Goal: Task Accomplishment & Management: Manage account settings

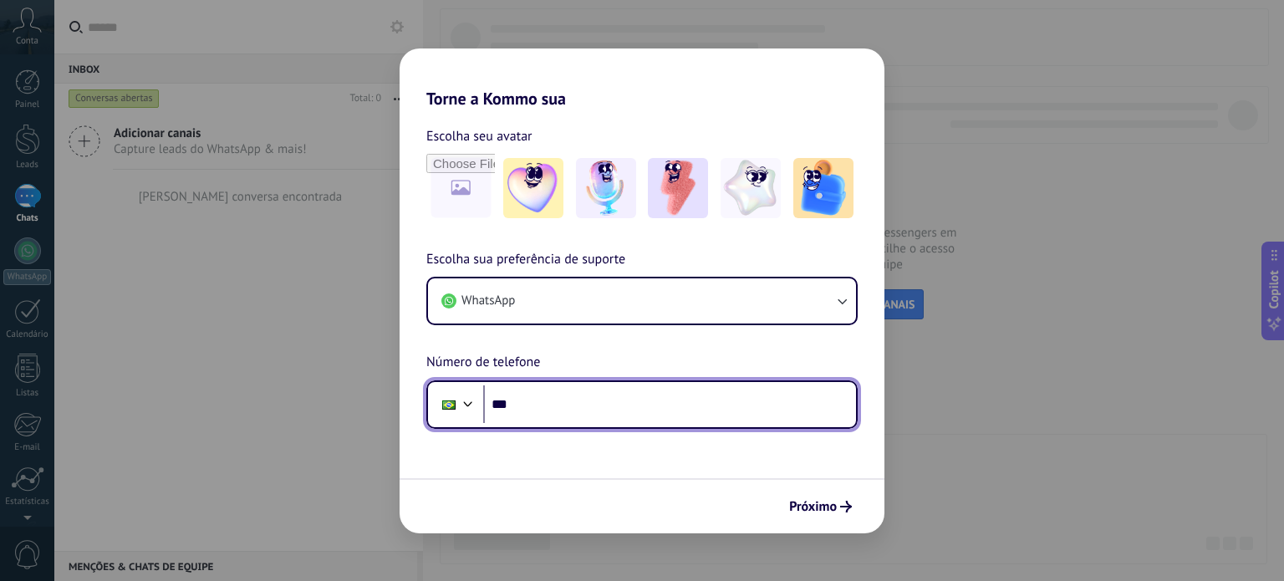
click at [654, 411] on input "***" at bounding box center [669, 404] width 373 height 38
click at [570, 407] on input "********" at bounding box center [669, 404] width 373 height 38
type input "**********"
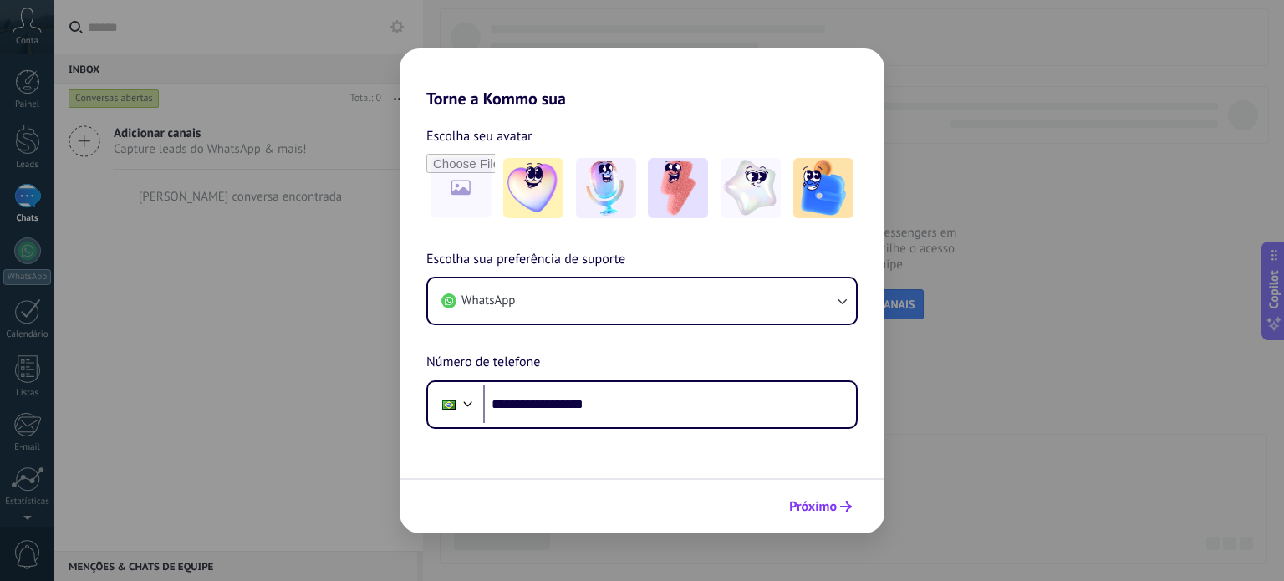
click at [827, 519] on button "Próximo" at bounding box center [821, 506] width 78 height 28
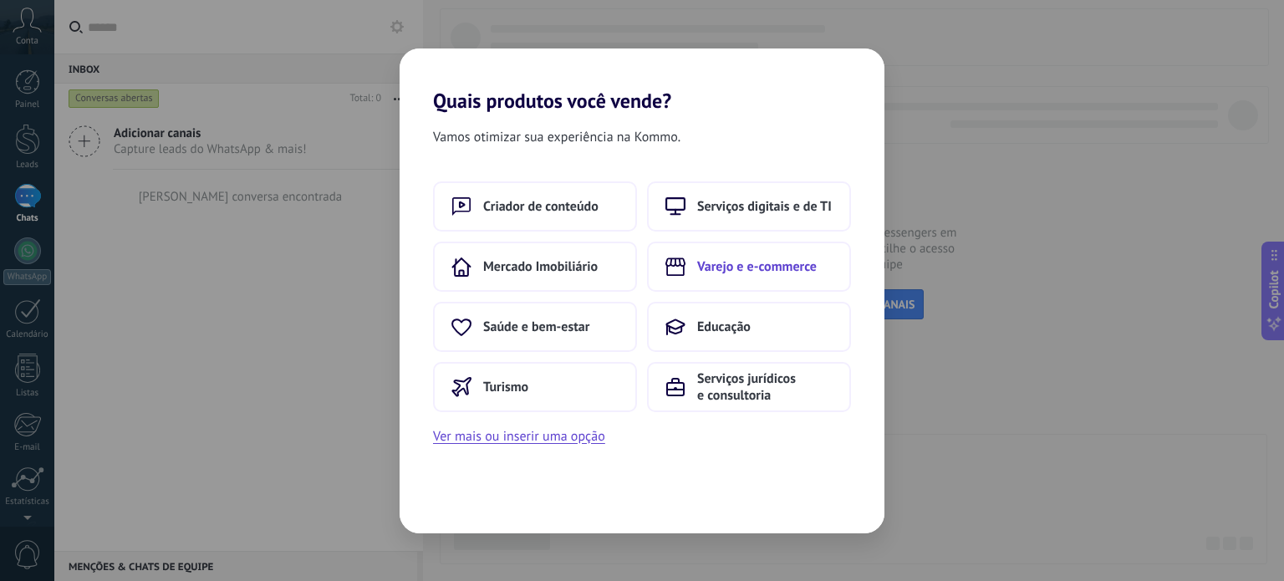
click at [712, 267] on span "Varejo e e-commerce" at bounding box center [757, 266] width 120 height 17
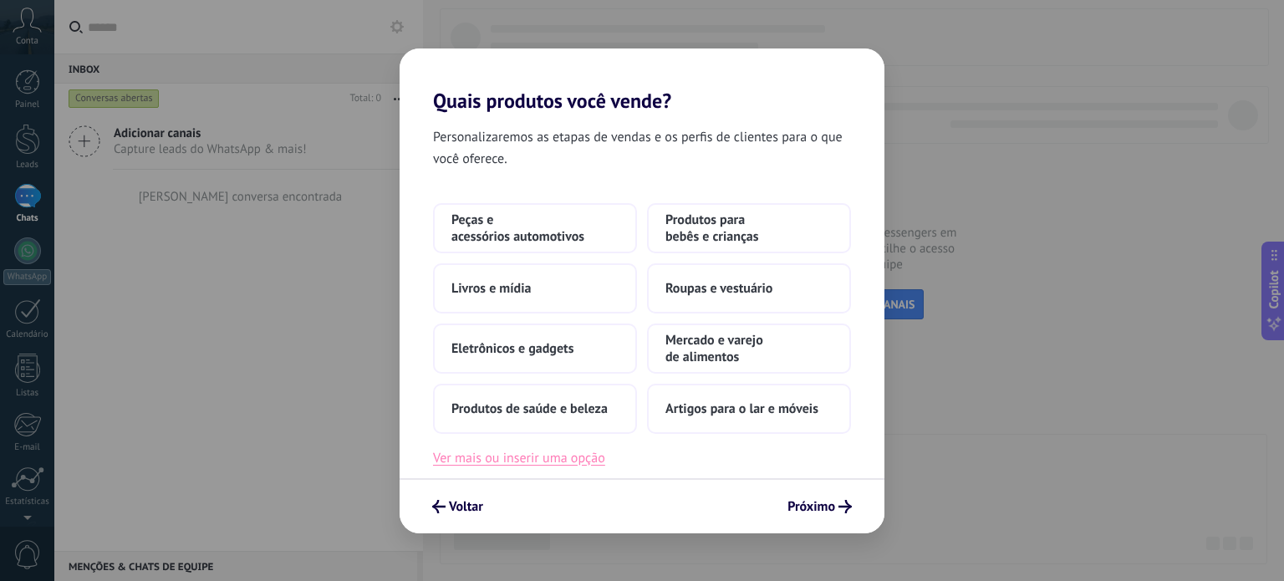
click at [565, 457] on button "Ver mais ou inserir uma opção" at bounding box center [519, 458] width 172 height 22
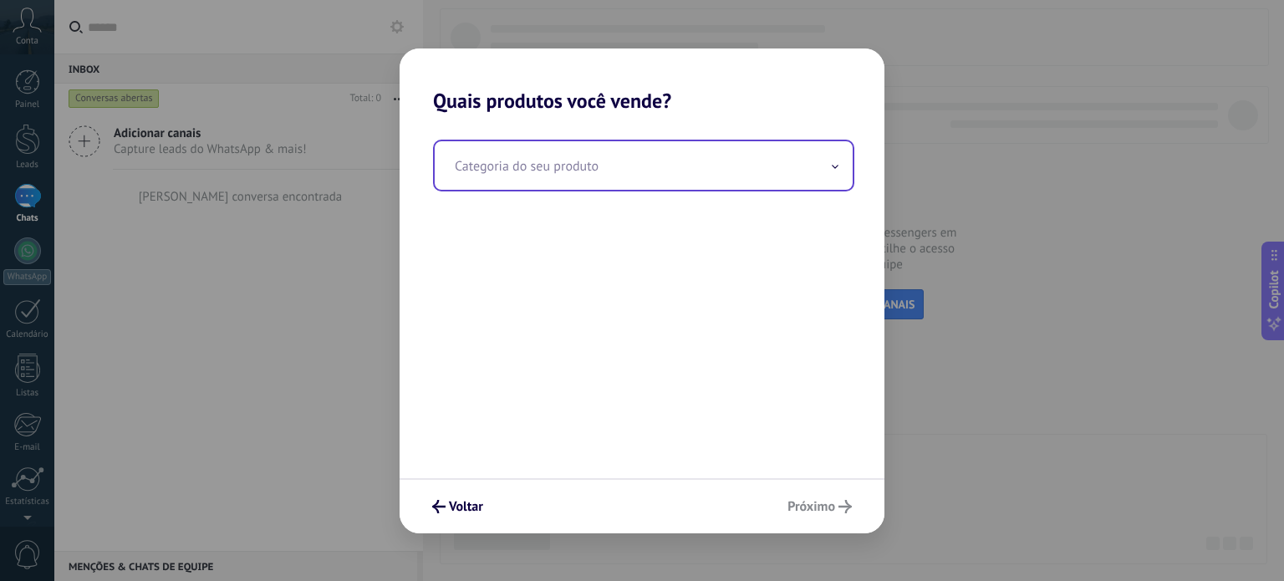
click at [550, 176] on input "text" at bounding box center [644, 165] width 418 height 48
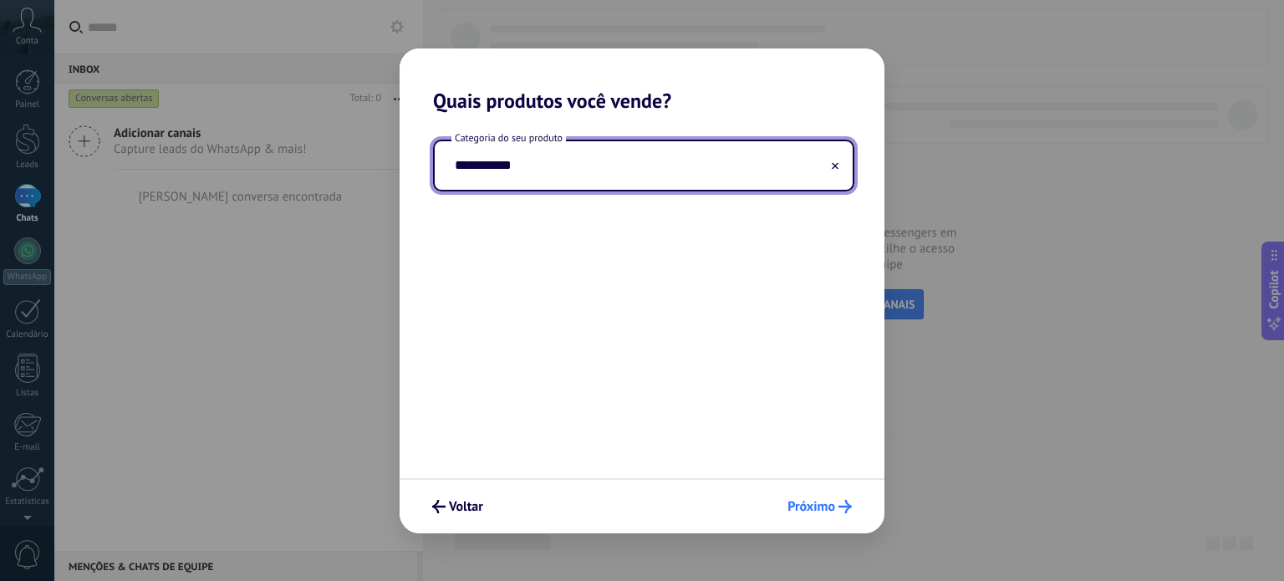
type input "**********"
click at [810, 501] on span "Próximo" at bounding box center [812, 507] width 48 height 12
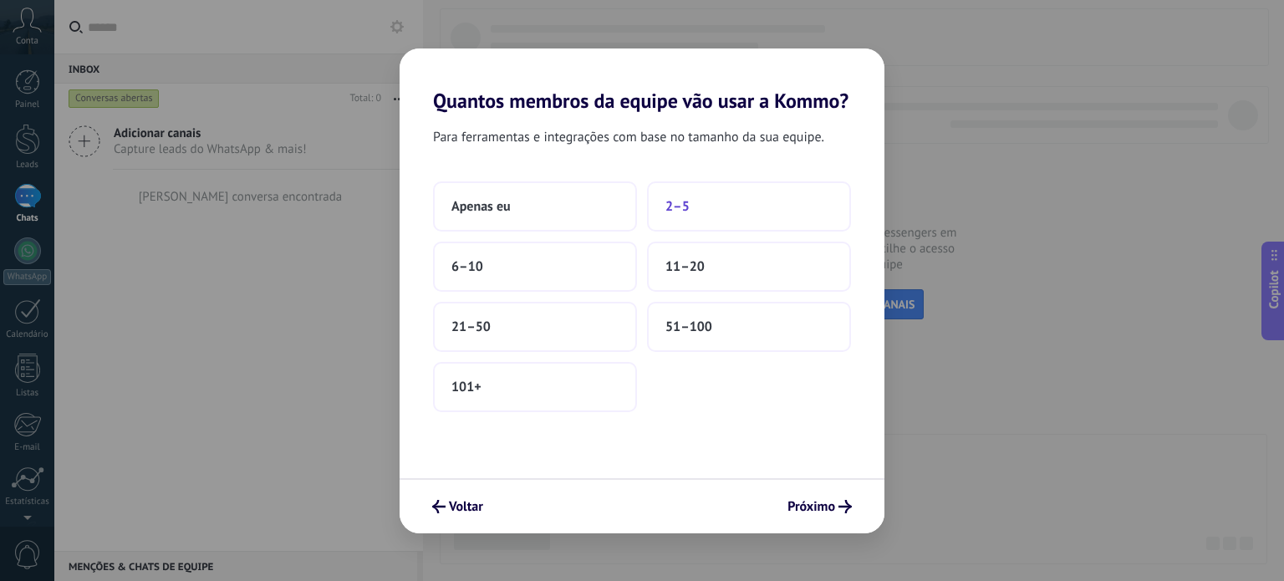
click at [689, 203] on span "2–5" at bounding box center [678, 206] width 24 height 17
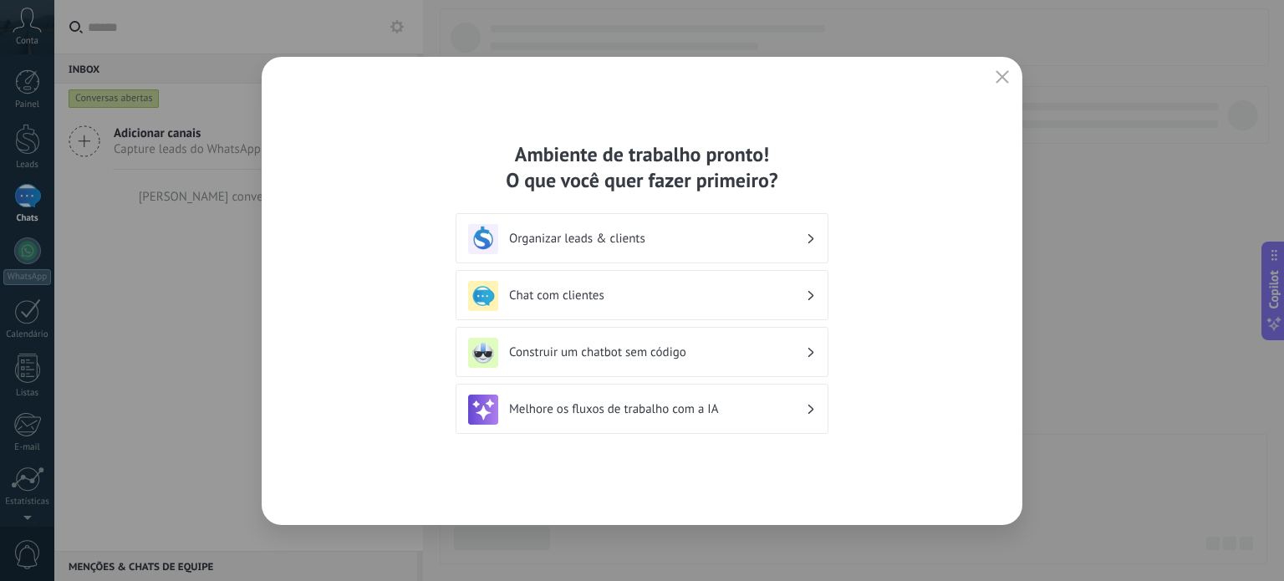
click at [716, 233] on h3 "Organizar leads & clients" at bounding box center [657, 239] width 297 height 16
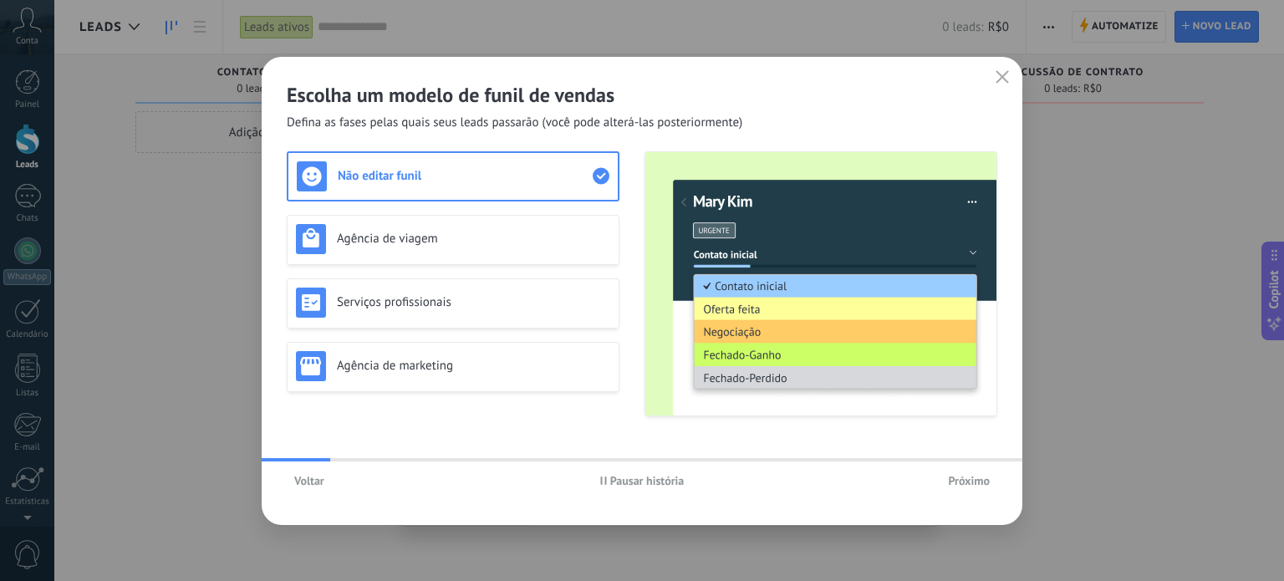
click at [624, 475] on span "Pausar história" at bounding box center [647, 481] width 74 height 12
click at [970, 477] on span "Próximo" at bounding box center [969, 481] width 42 height 12
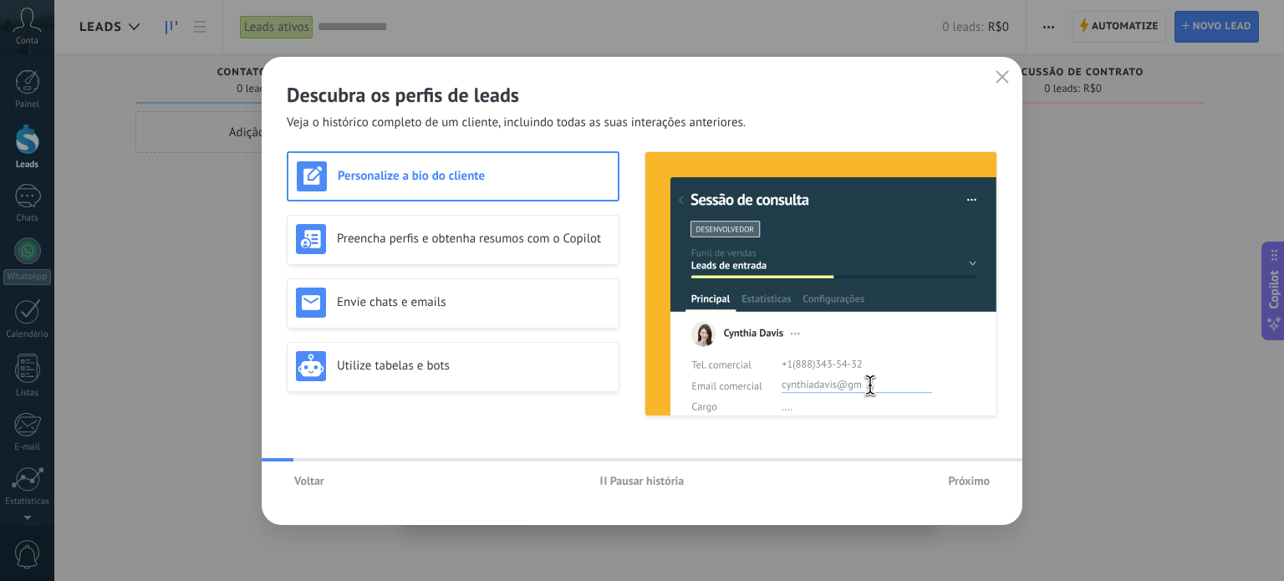
click at [970, 477] on span "Próximo" at bounding box center [969, 481] width 42 height 12
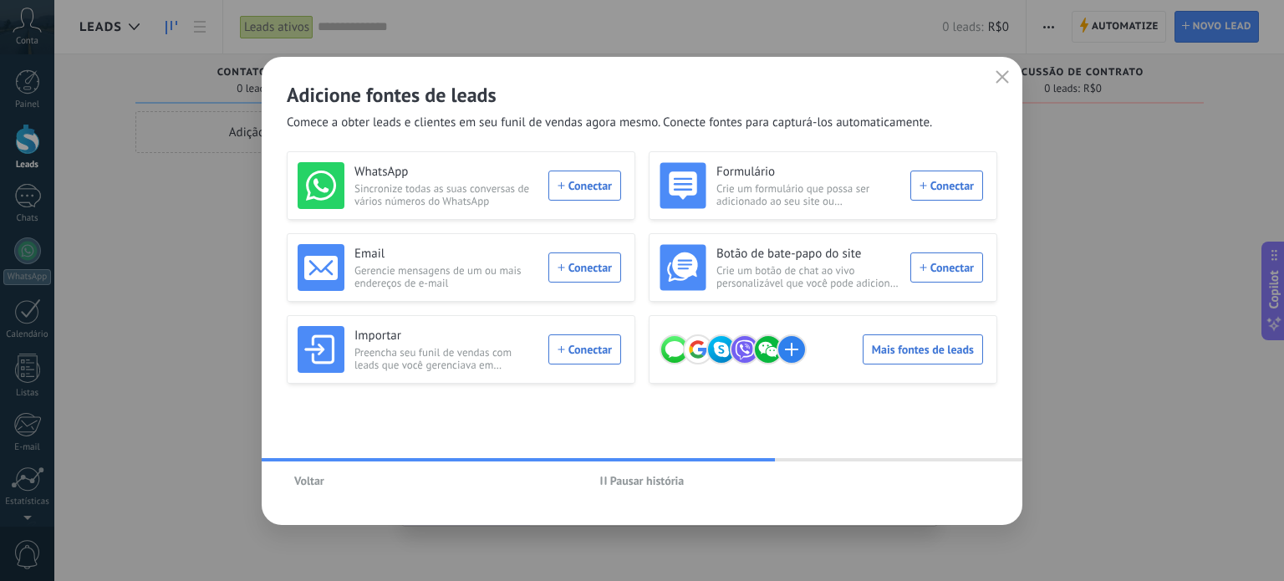
click at [644, 478] on span "Pausar história" at bounding box center [647, 481] width 74 height 12
click at [644, 478] on span "Iniciar história" at bounding box center [647, 481] width 72 height 12
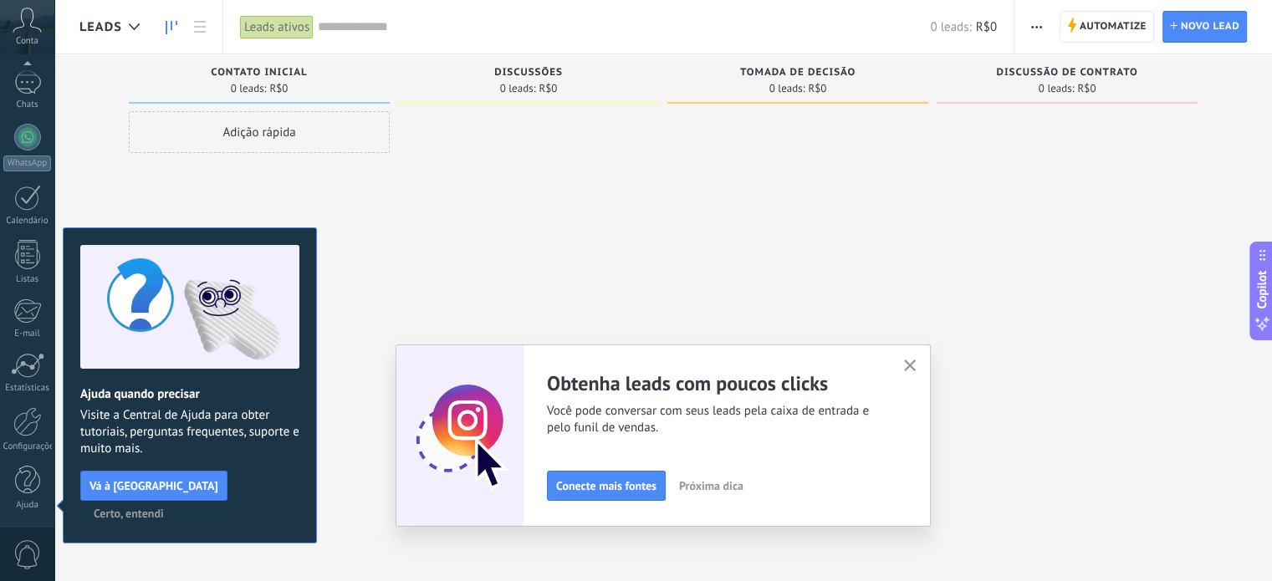
click at [915, 370] on icon "button" at bounding box center [910, 366] width 13 height 13
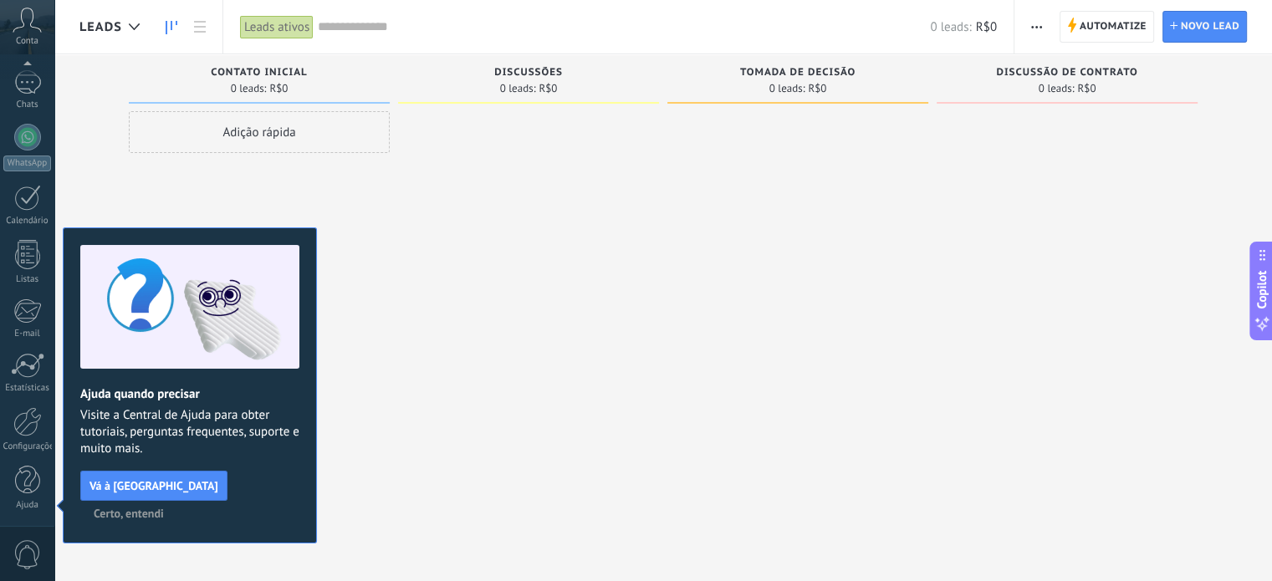
click at [377, 224] on div "Adição rápida" at bounding box center [259, 292] width 261 height 363
click at [883, 340] on div at bounding box center [797, 292] width 261 height 363
click at [1211, 32] on span "Novo lead" at bounding box center [1210, 27] width 59 height 30
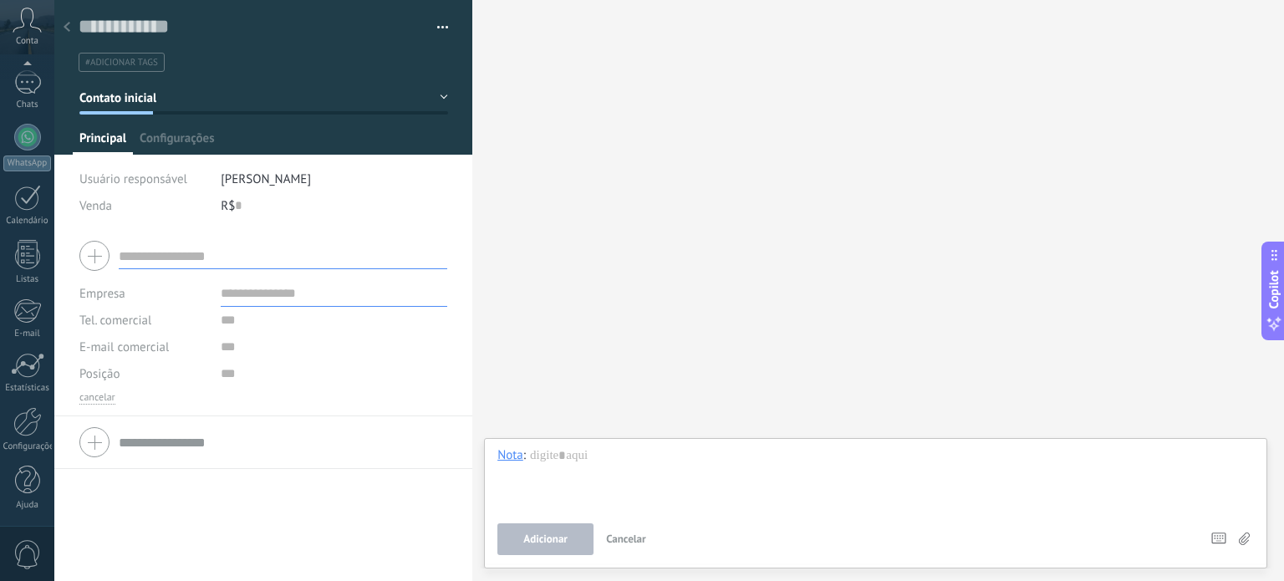
click at [167, 252] on input "text" at bounding box center [283, 255] width 329 height 27
type input "****"
click at [273, 288] on input "text" at bounding box center [334, 293] width 227 height 27
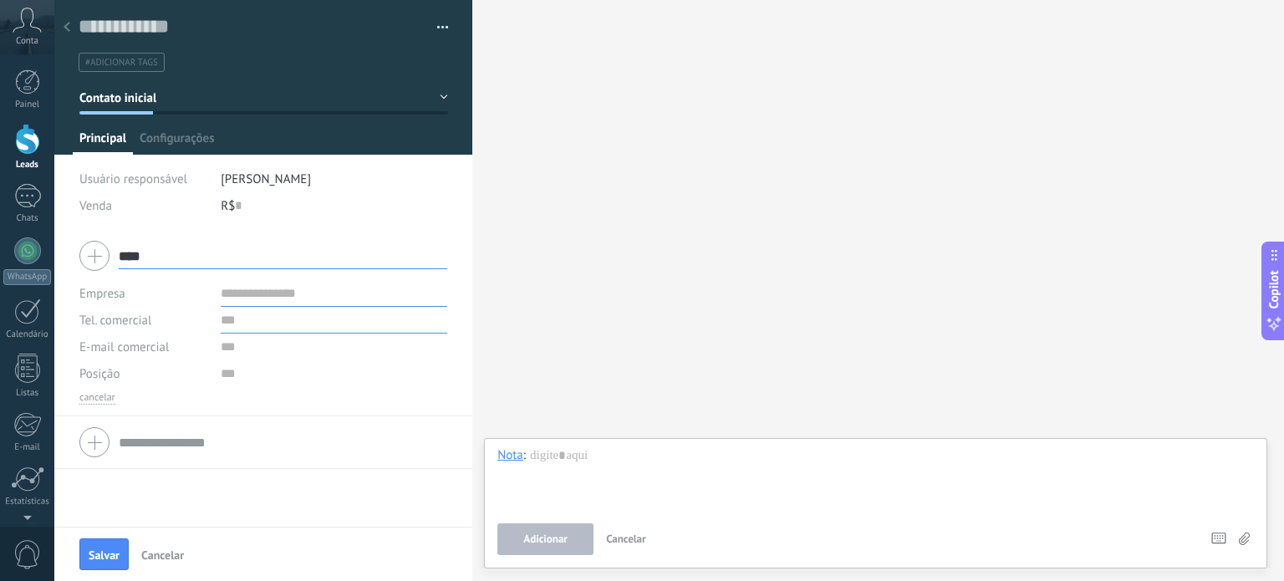
click at [229, 327] on input "text" at bounding box center [334, 320] width 227 height 27
click at [222, 350] on input "text" at bounding box center [334, 347] width 227 height 27
click at [186, 142] on span "Configurações" at bounding box center [177, 142] width 74 height 24
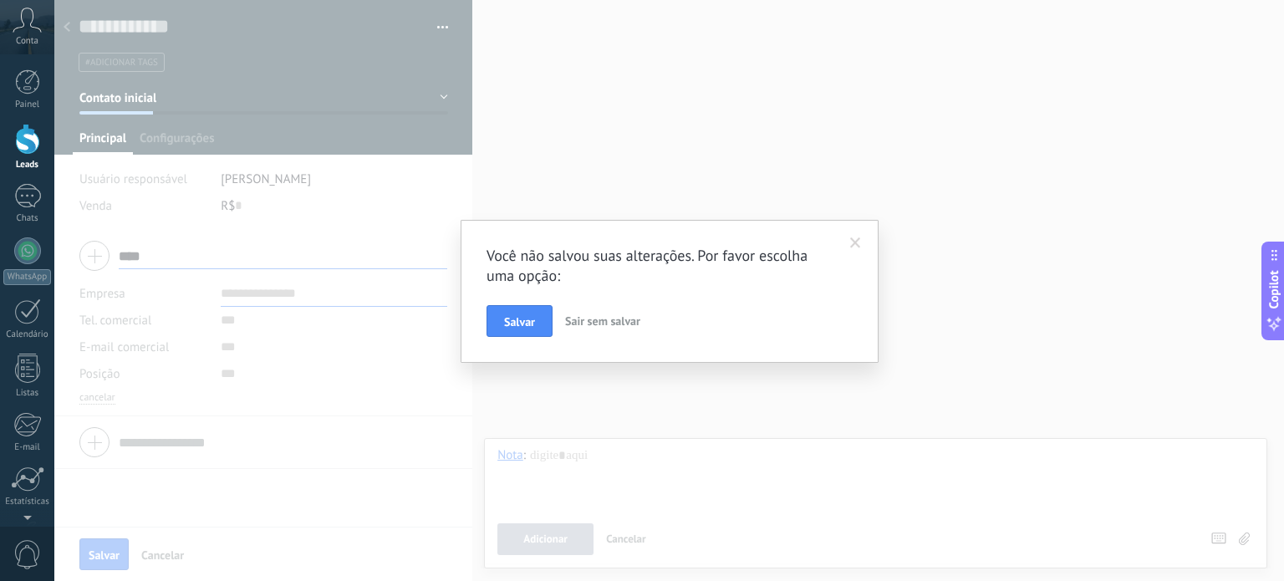
click at [596, 318] on span "Sair sem salvar" at bounding box center [602, 321] width 75 height 15
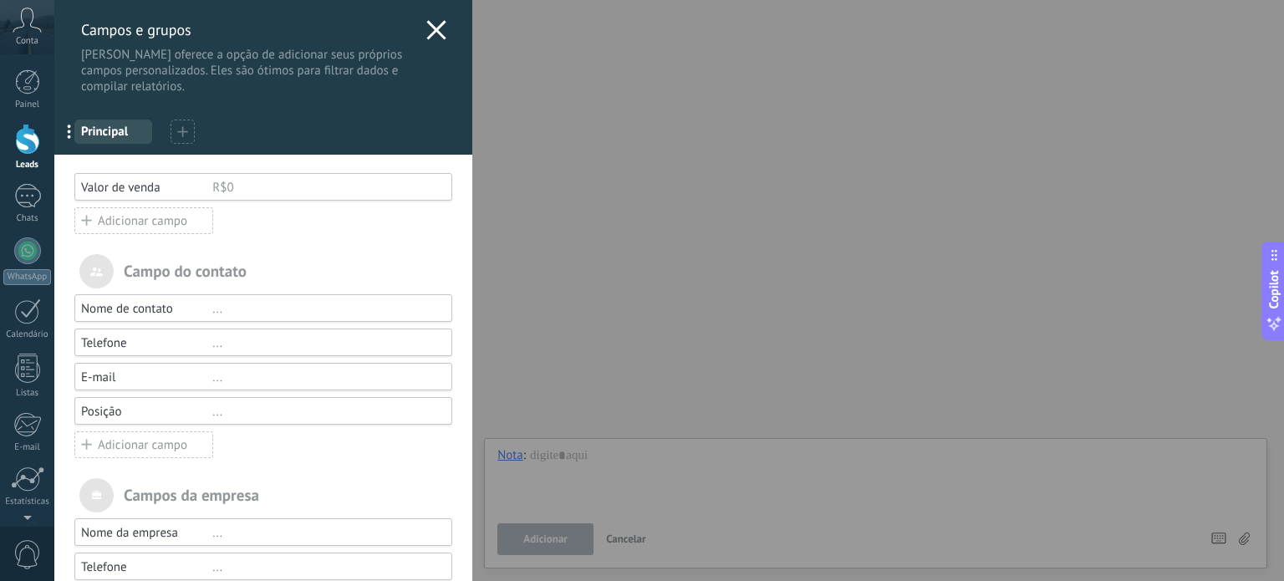
click at [137, 444] on div "Adicionar campo" at bounding box center [143, 444] width 139 height 27
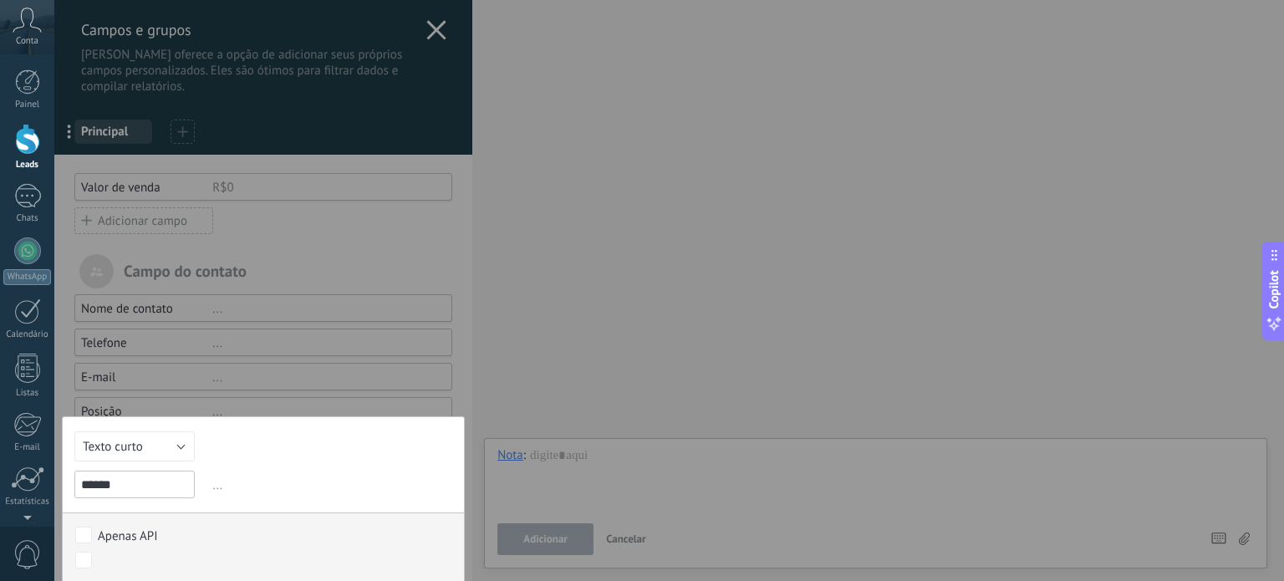
type input "******"
click at [396, 403] on div at bounding box center [263, 391] width 418 height 782
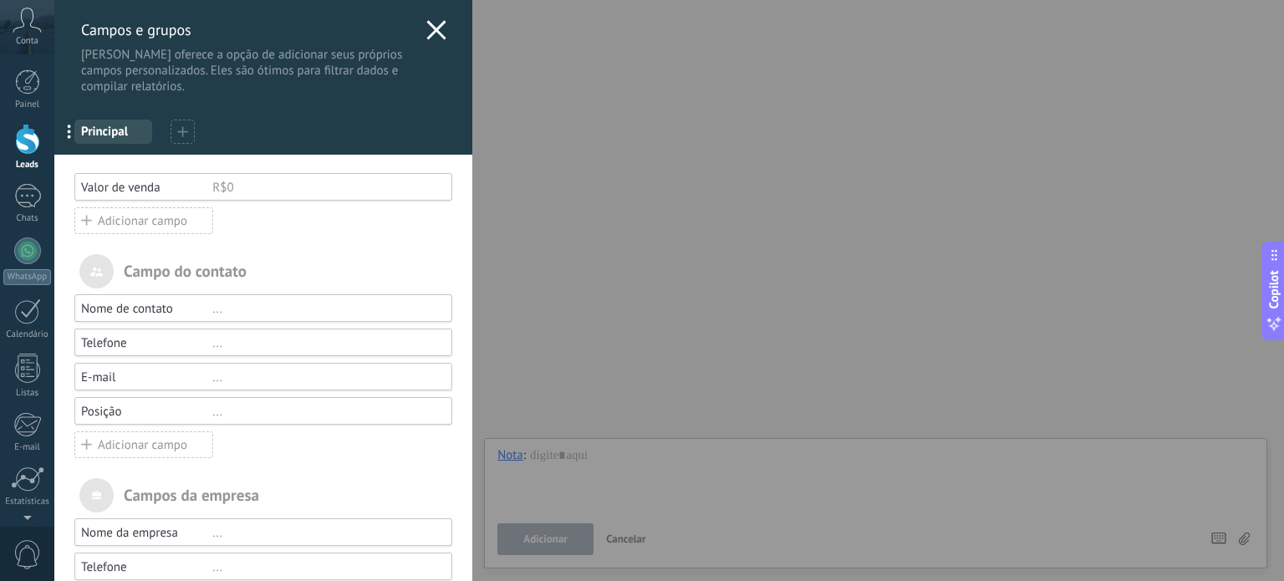
click at [136, 441] on div "Adicionar campo" at bounding box center [143, 444] width 139 height 27
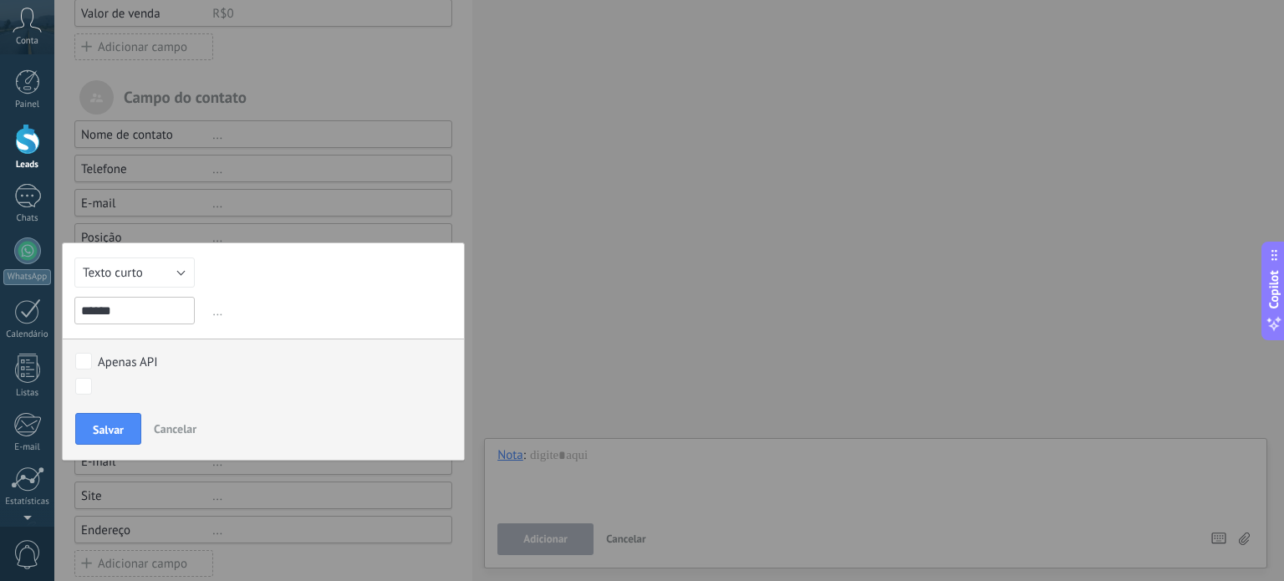
scroll to position [176, 0]
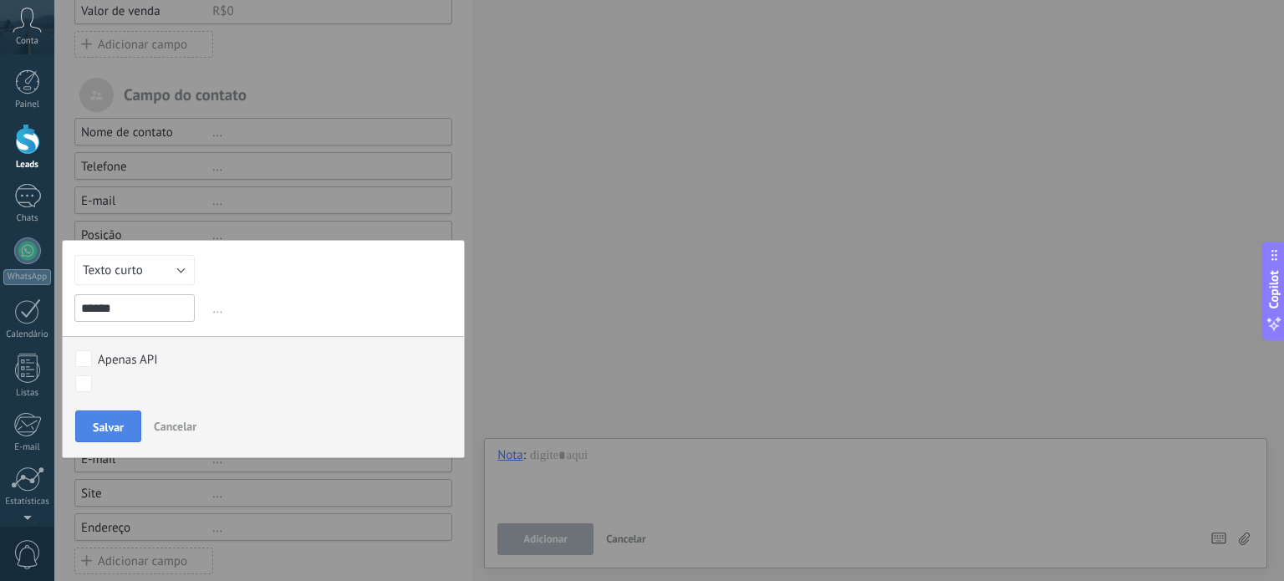
type input "******"
click at [103, 423] on span "Salvar" at bounding box center [108, 427] width 31 height 12
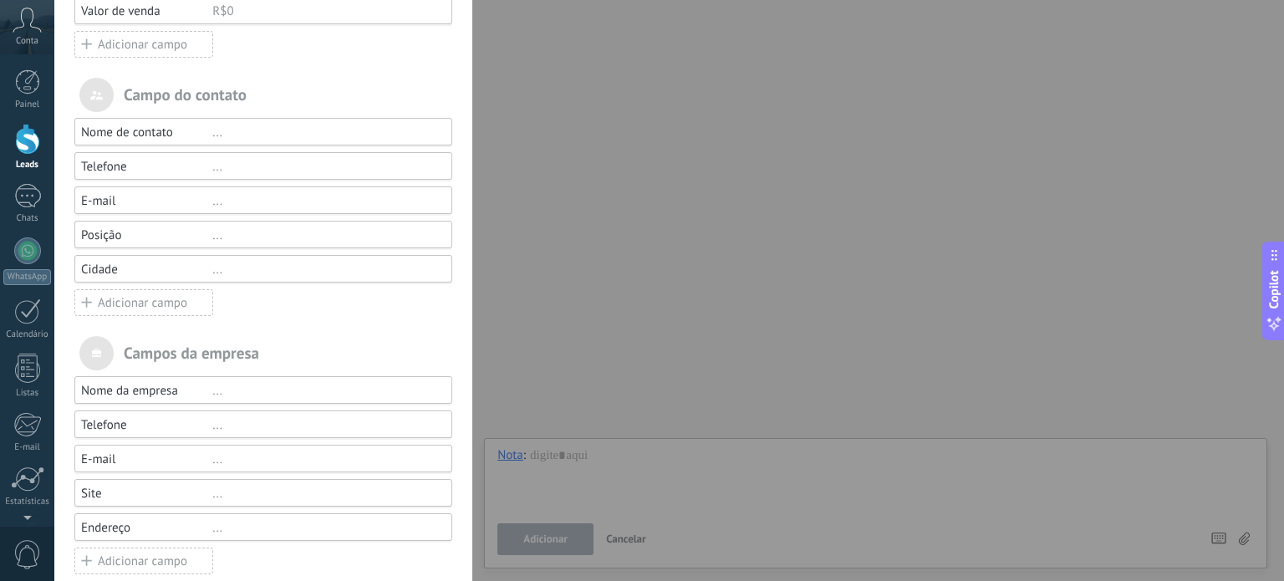
click at [217, 237] on div "..." at bounding box center [324, 235] width 225 height 16
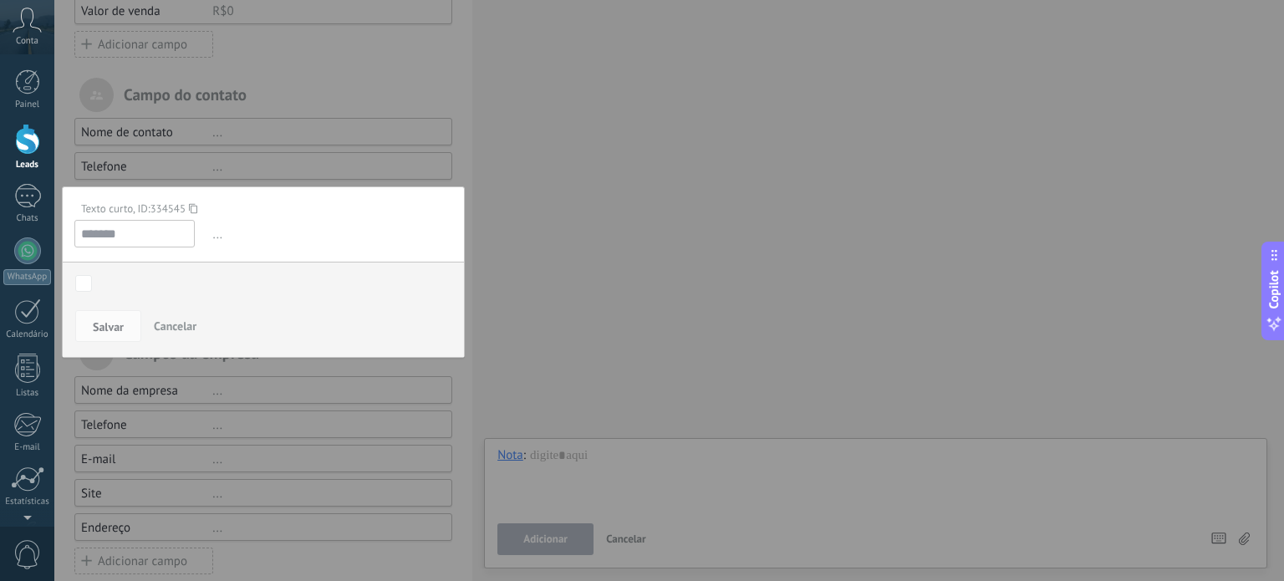
click at [150, 228] on input "*******" at bounding box center [134, 234] width 120 height 28
click at [216, 237] on span "..." at bounding box center [330, 235] width 243 height 28
click at [180, 319] on span "Cancelar" at bounding box center [175, 326] width 43 height 15
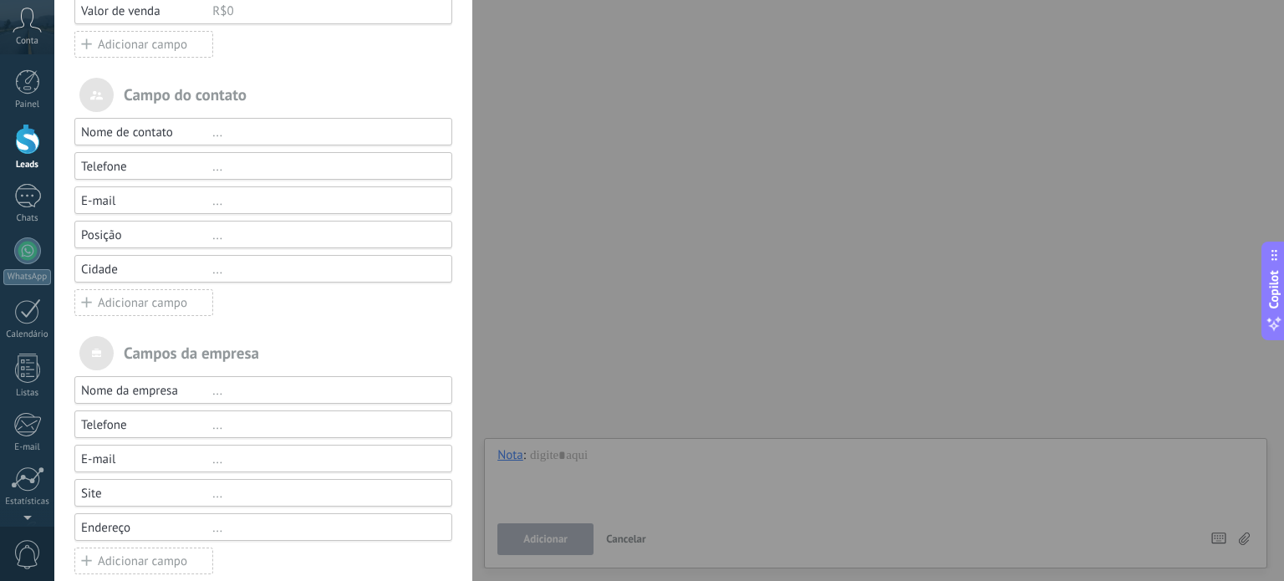
click at [314, 317] on div "Campo do contato Nome de contato ... Telefone ... E-mail ... Posição ... Cidade…" at bounding box center [263, 326] width 378 height 497
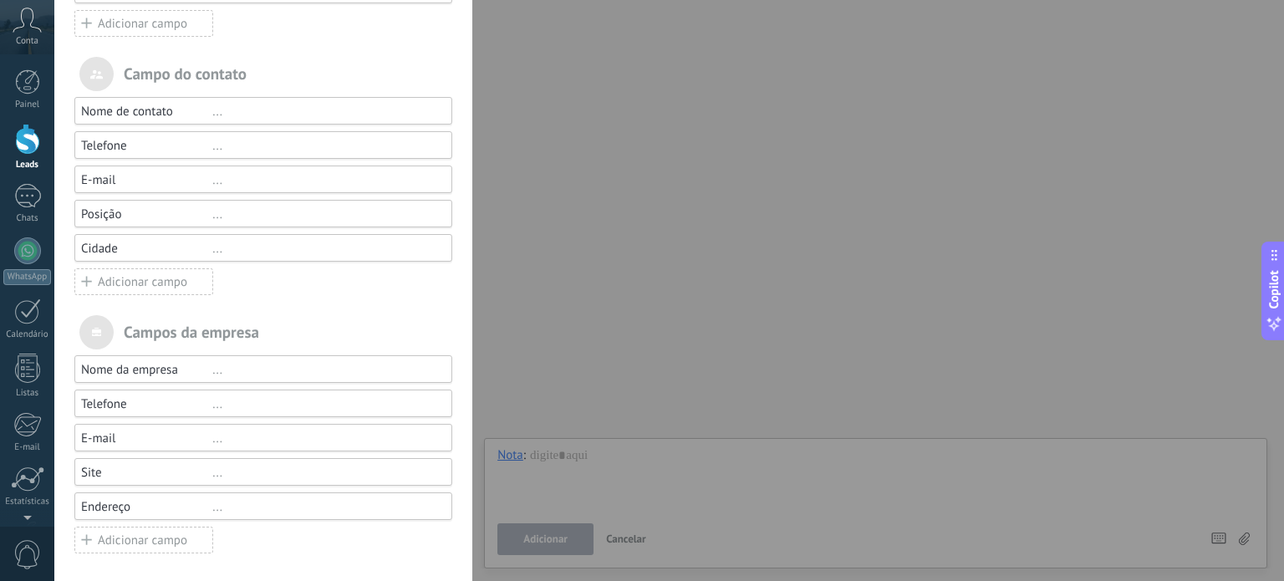
click at [99, 324] on span at bounding box center [96, 332] width 34 height 34
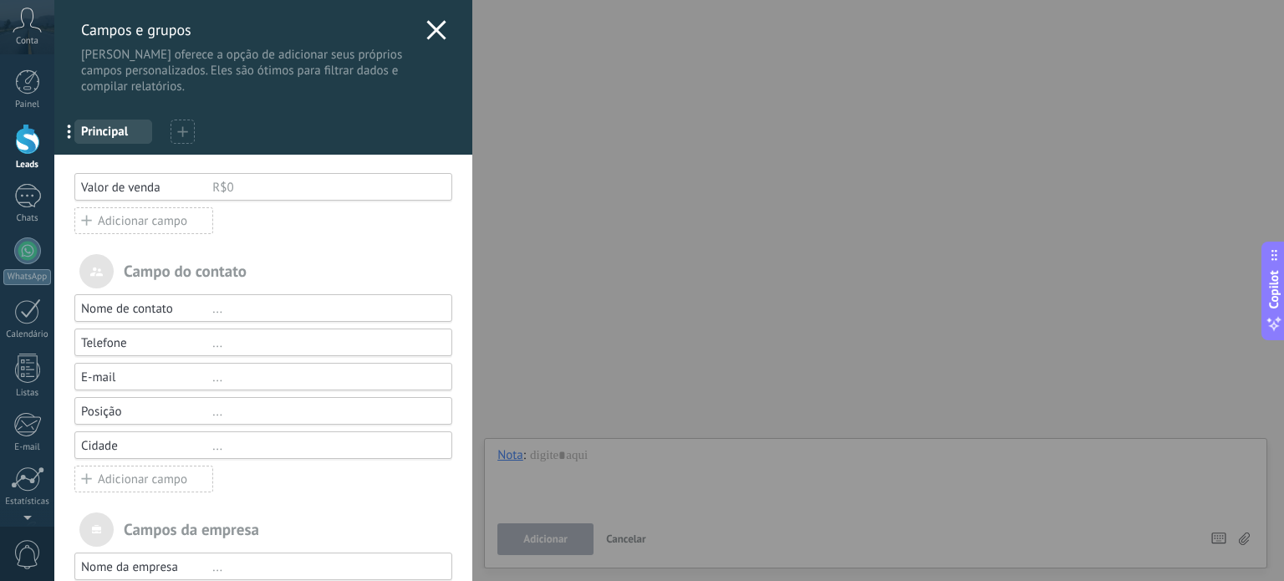
click at [64, 130] on span "..." at bounding box center [75, 131] width 34 height 28
click at [176, 124] on div at bounding box center [183, 132] width 24 height 24
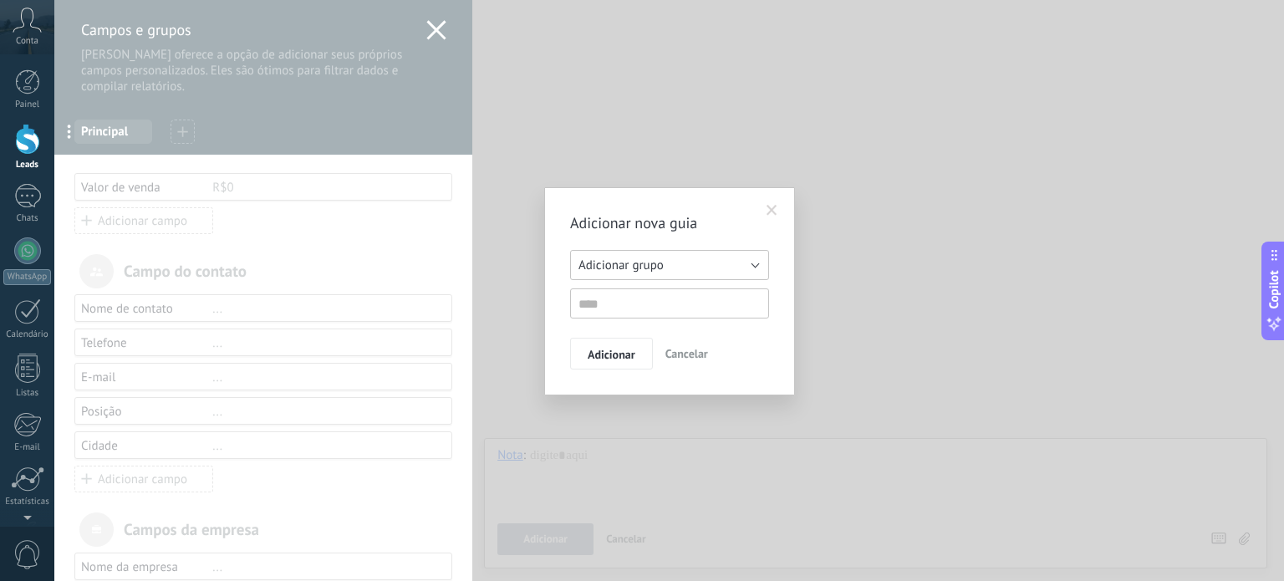
click at [728, 263] on button "Adicionar grupo" at bounding box center [669, 265] width 199 height 30
click at [728, 263] on span "Adicionar grupo" at bounding box center [661, 266] width 203 height 16
click at [776, 206] on span at bounding box center [772, 211] width 11 height 12
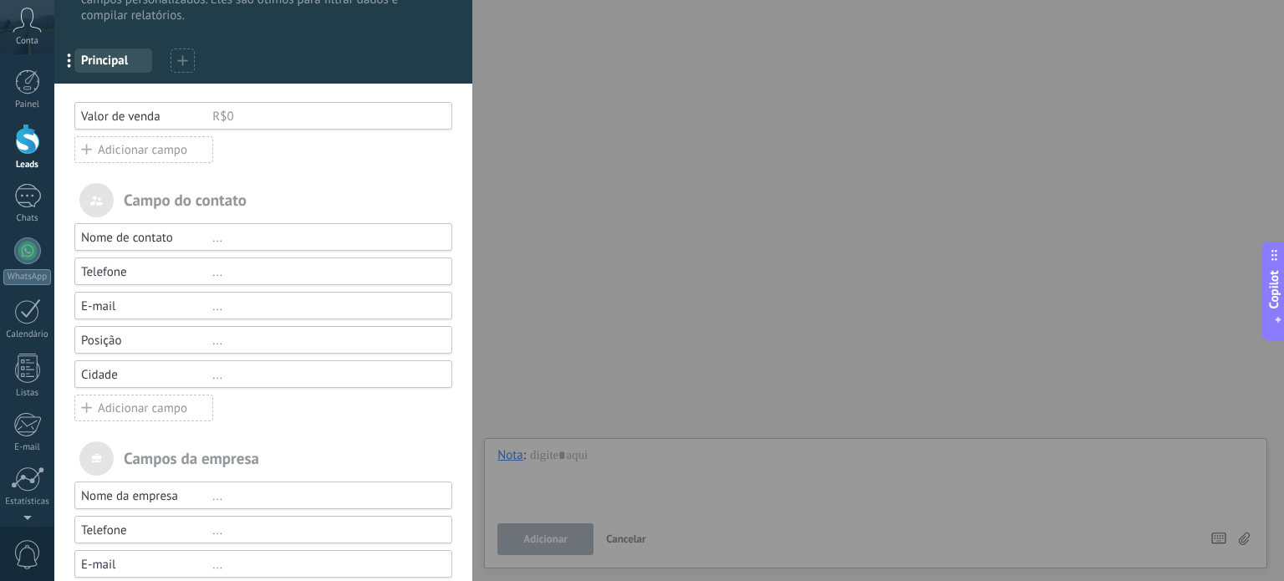
scroll to position [44, 0]
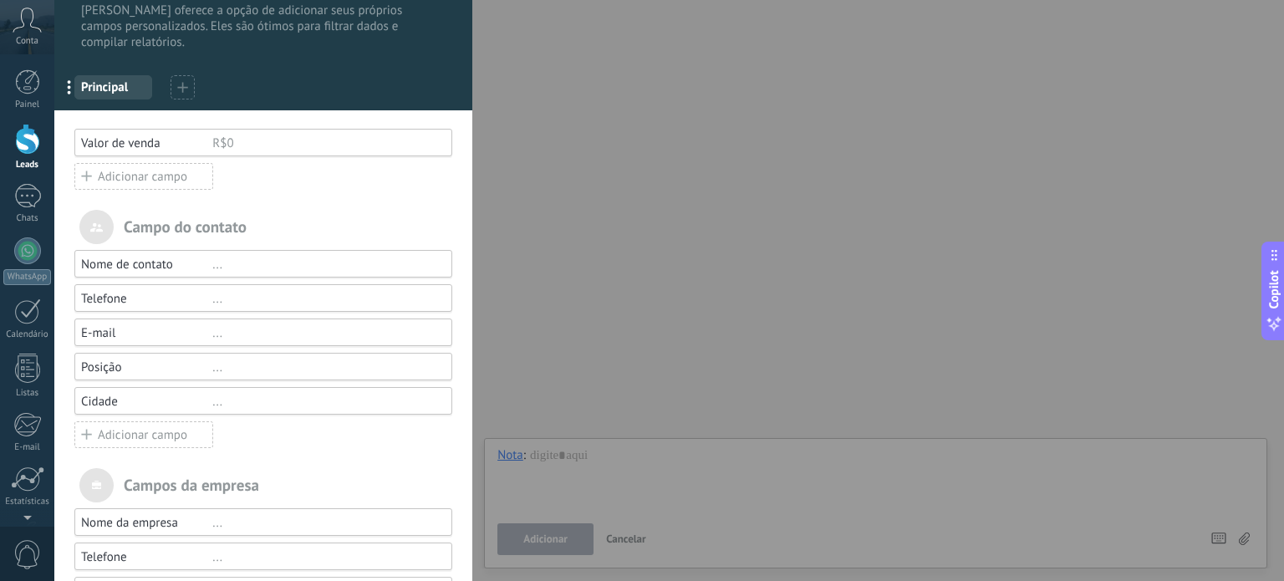
click at [278, 145] on div "R$0" at bounding box center [324, 143] width 225 height 16
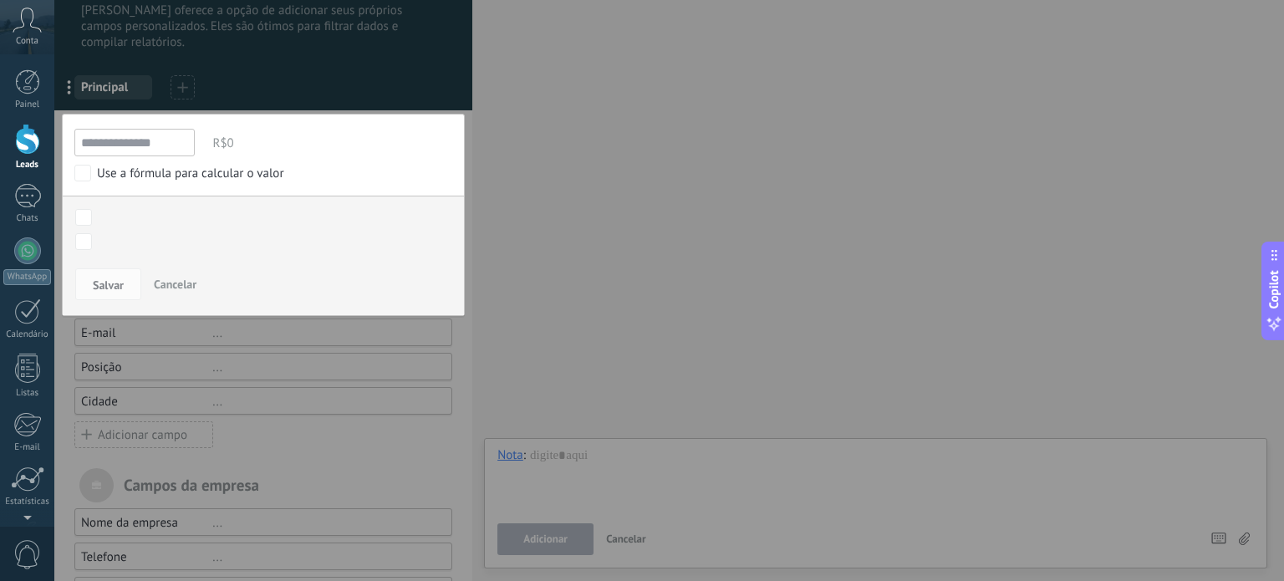
click at [113, 137] on input "**********" at bounding box center [134, 143] width 120 height 28
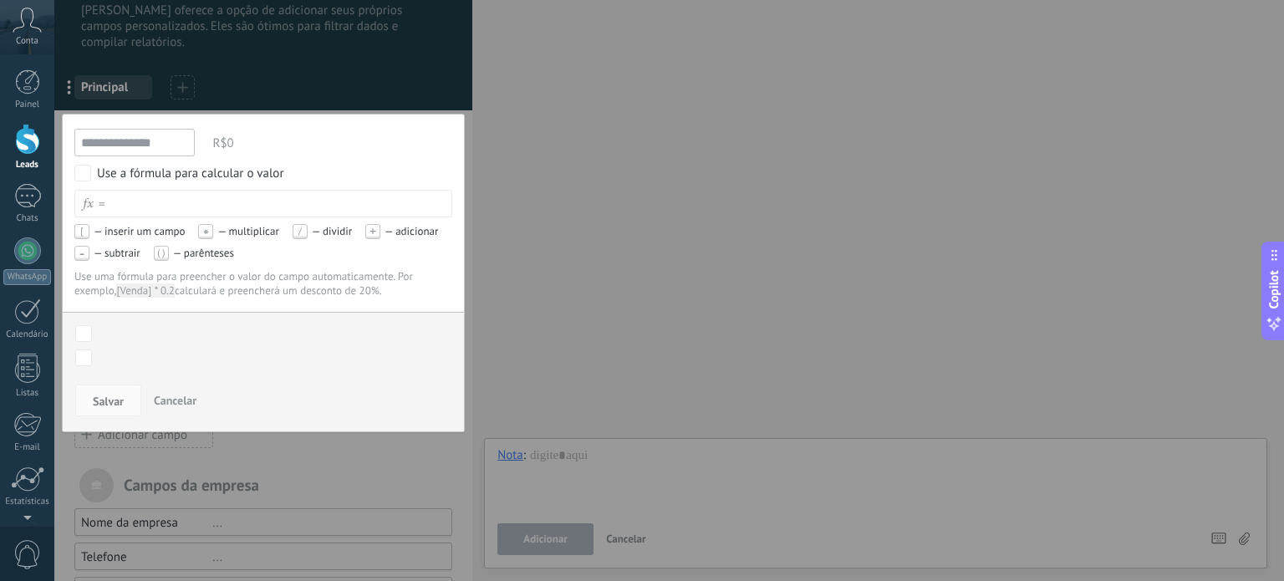
click at [149, 192] on div at bounding box center [278, 203] width 347 height 25
click at [176, 395] on span "Cancelar" at bounding box center [175, 400] width 43 height 15
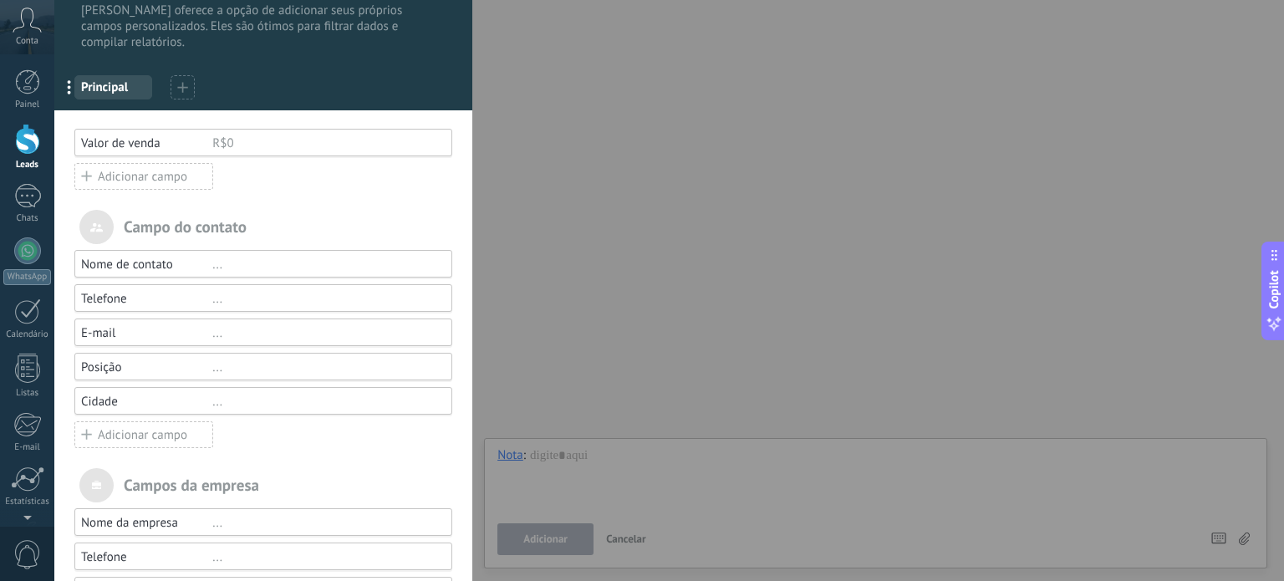
click at [318, 237] on div "Campo do contato" at bounding box center [263, 227] width 378 height 34
click at [318, 53] on div "[PERSON_NAME] e grupos Kommo oferece a opção de adicionar seus próprios campos …" at bounding box center [263, 33] width 418 height 155
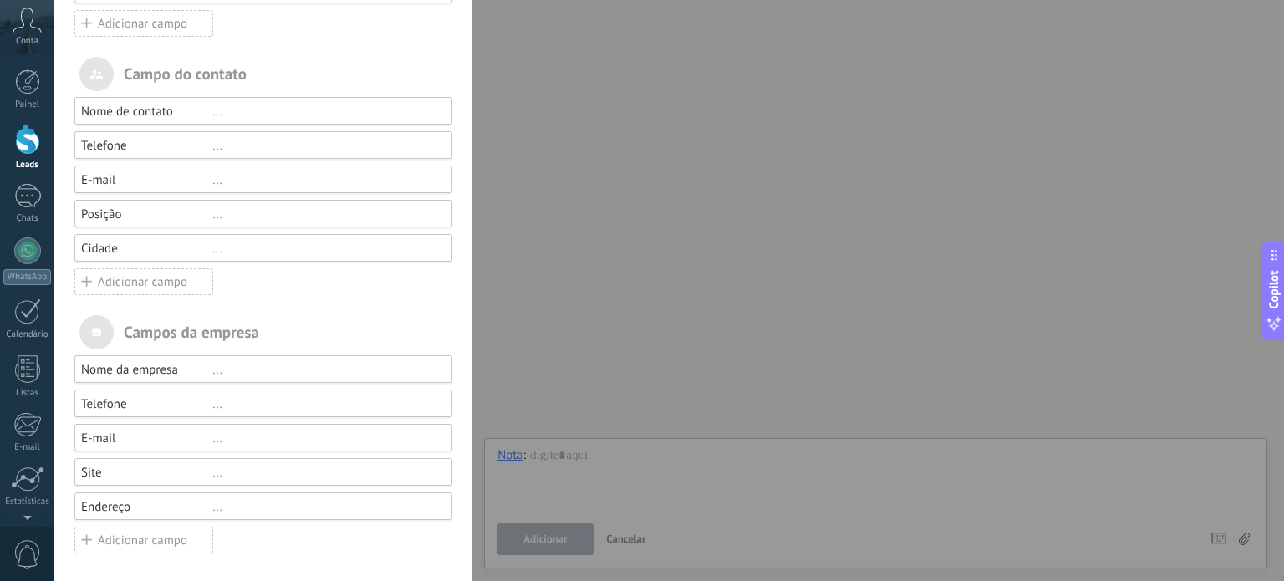
click at [243, 548] on div "Nome da empresa ... Telefone ... E-mail ... Site ... Endereço ... Adicionar cam…" at bounding box center [263, 454] width 378 height 199
click at [468, 402] on div "[PERSON_NAME] e grupos Kommo oferece a opção de adicionar seus próprios campos …" at bounding box center [263, 290] width 418 height 581
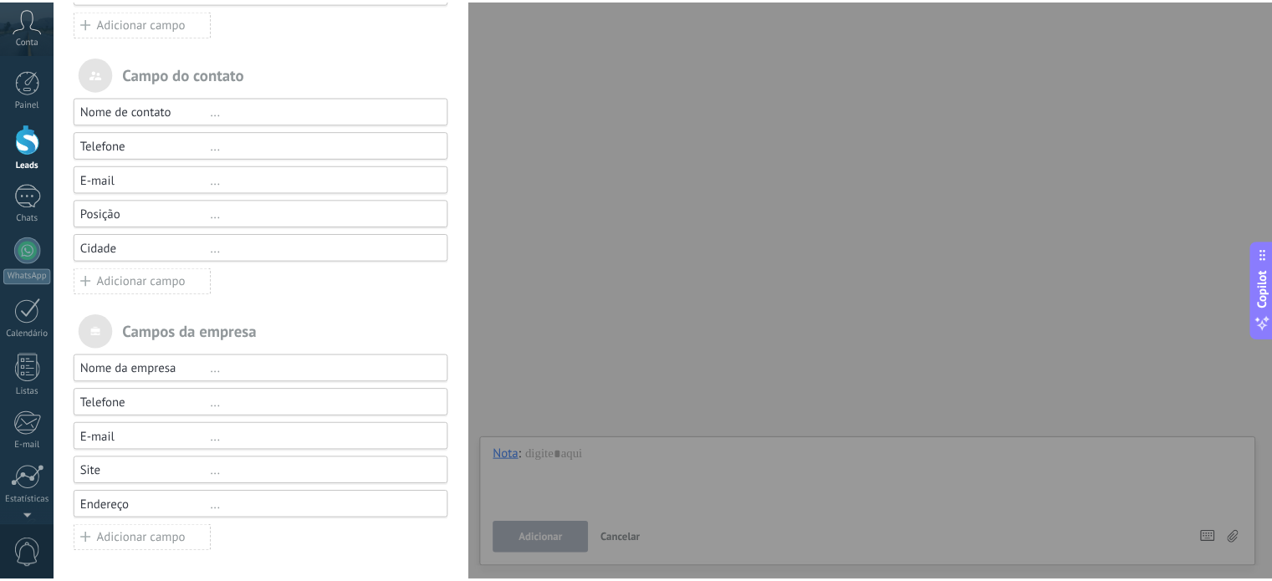
scroll to position [0, 0]
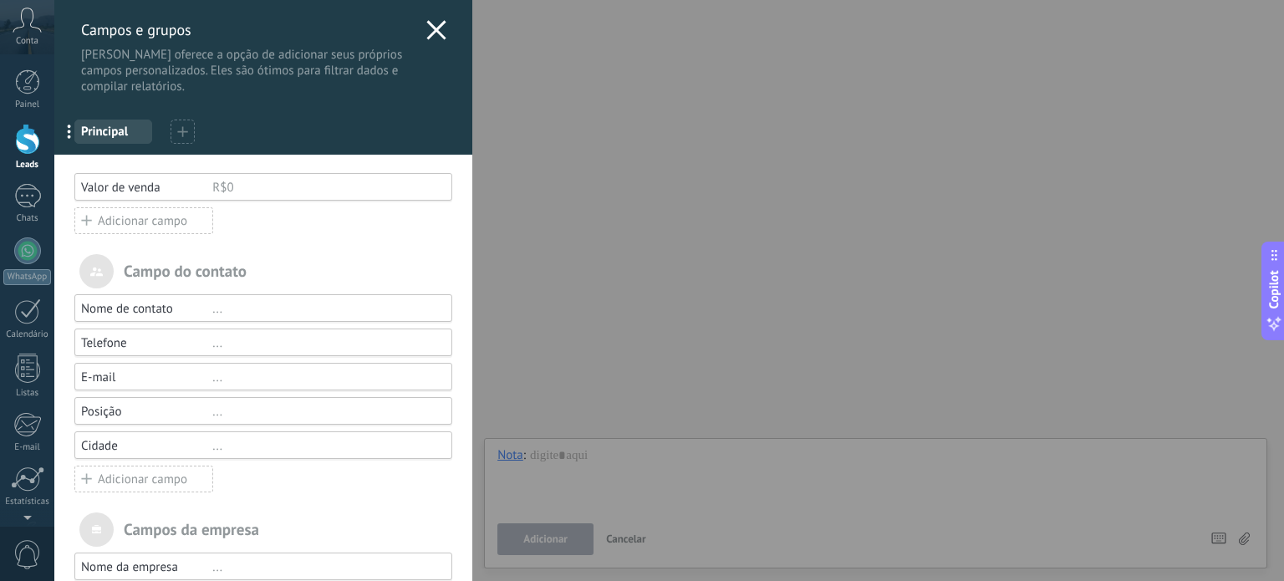
click at [436, 23] on use at bounding box center [436, 29] width 19 height 19
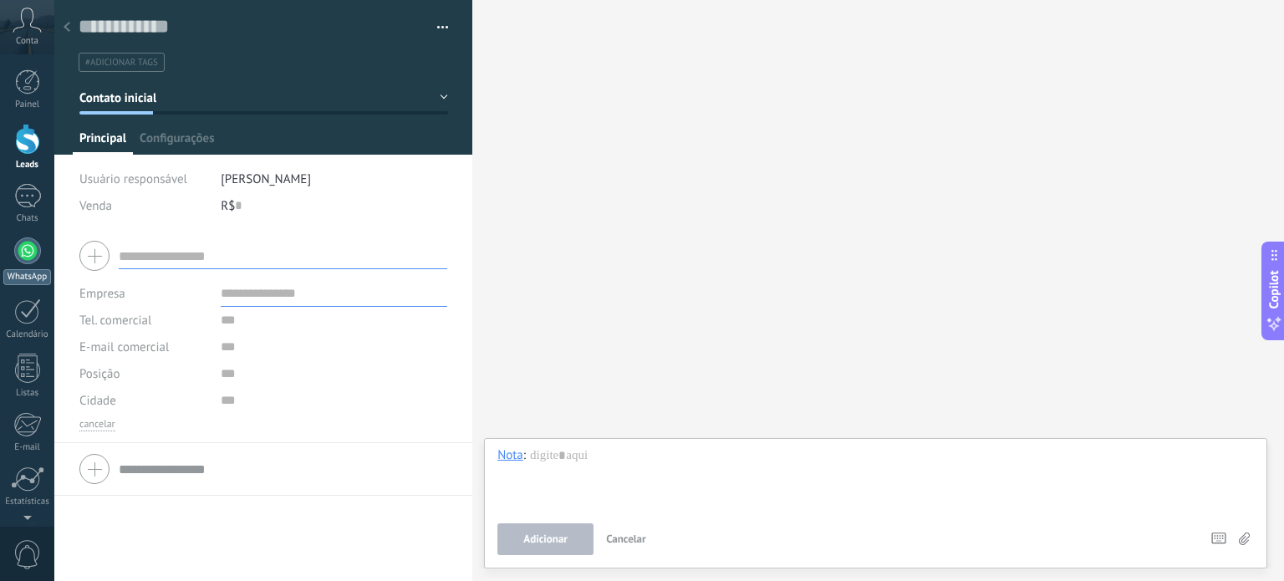
click at [23, 257] on div at bounding box center [27, 250] width 27 height 27
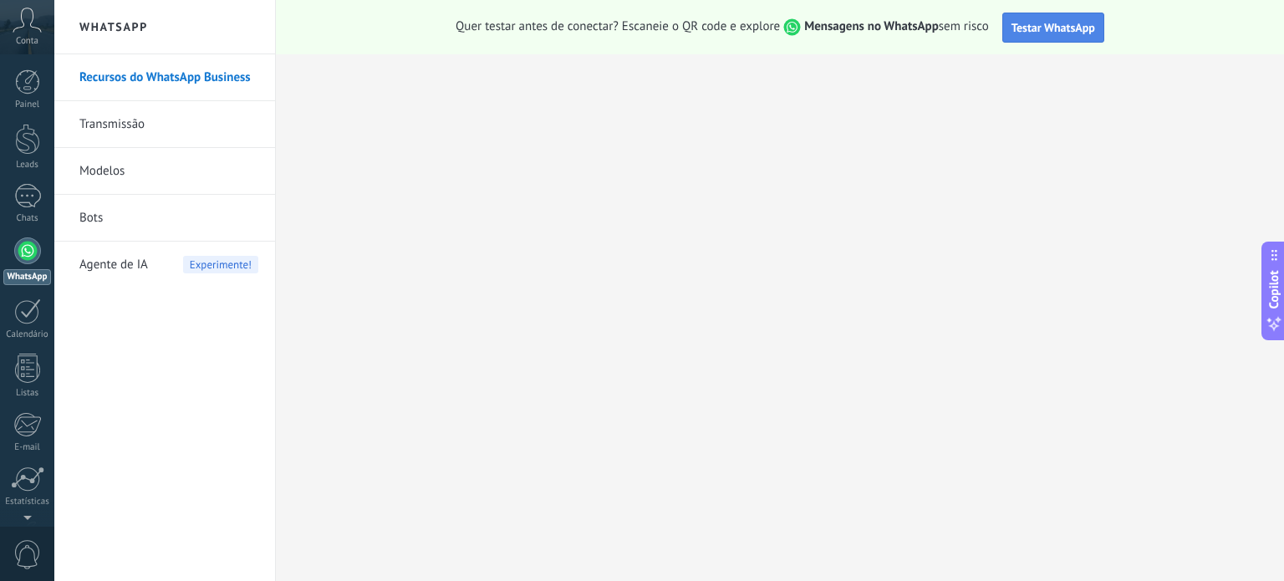
click at [1038, 34] on span "Testar WhatsApp" at bounding box center [1054, 27] width 84 height 15
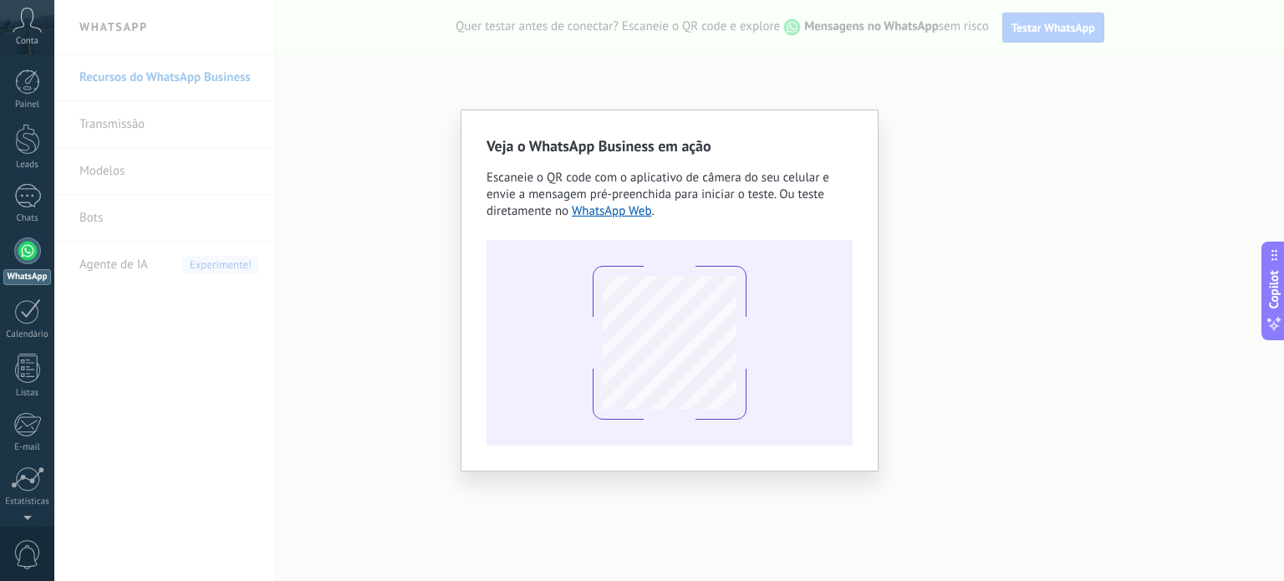
click at [312, 170] on div "Veja o WhatsApp Business em ação Escaneie o QR code com o aplicativo de câmera …" at bounding box center [669, 290] width 1230 height 581
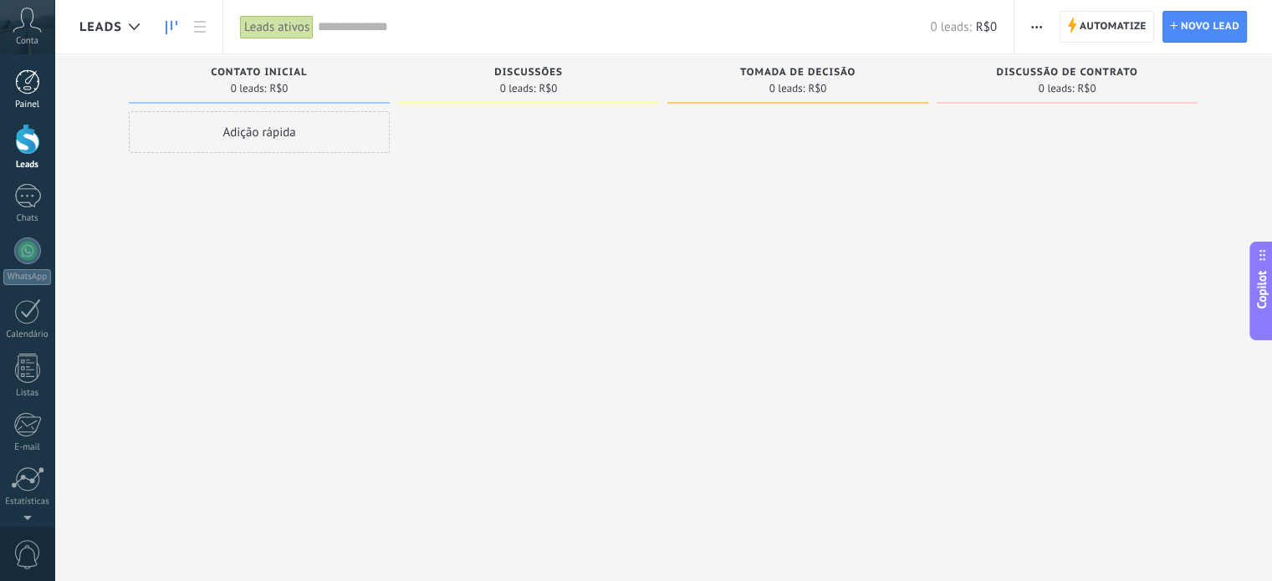
click at [37, 74] on div at bounding box center [27, 81] width 25 height 25
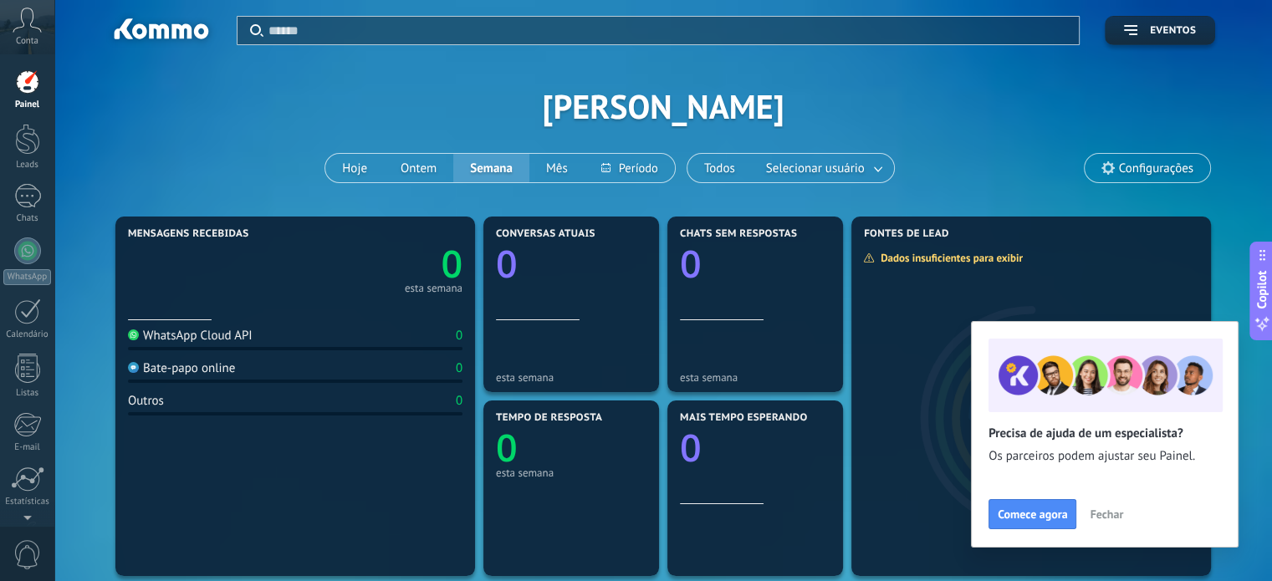
click at [33, 28] on icon at bounding box center [27, 20] width 29 height 25
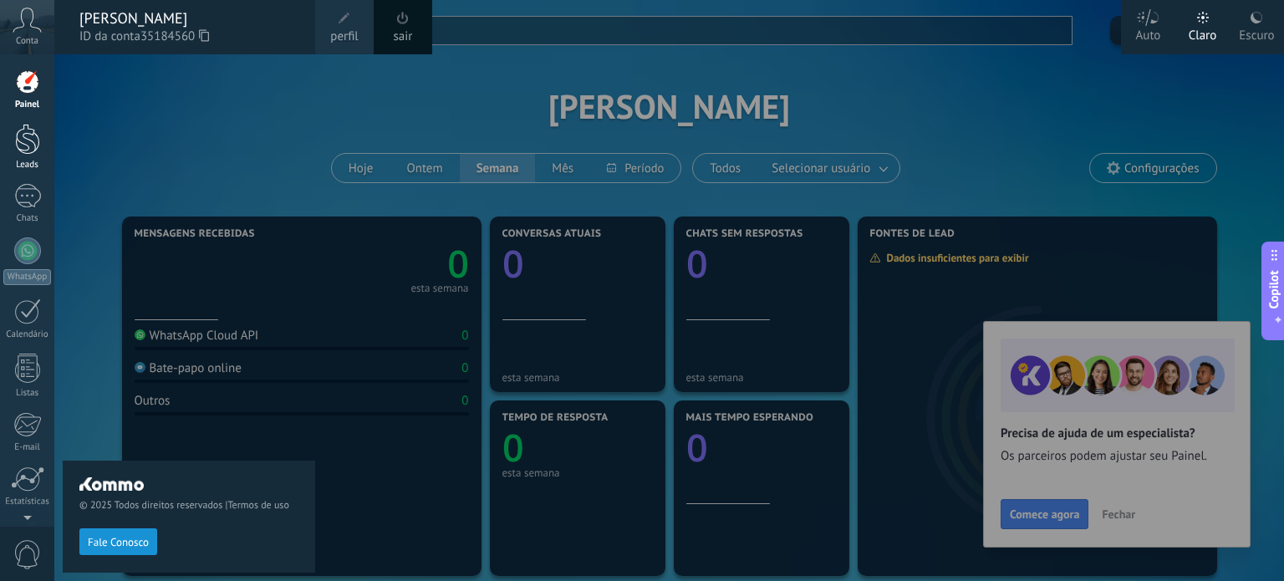
click at [33, 134] on div at bounding box center [27, 139] width 25 height 31
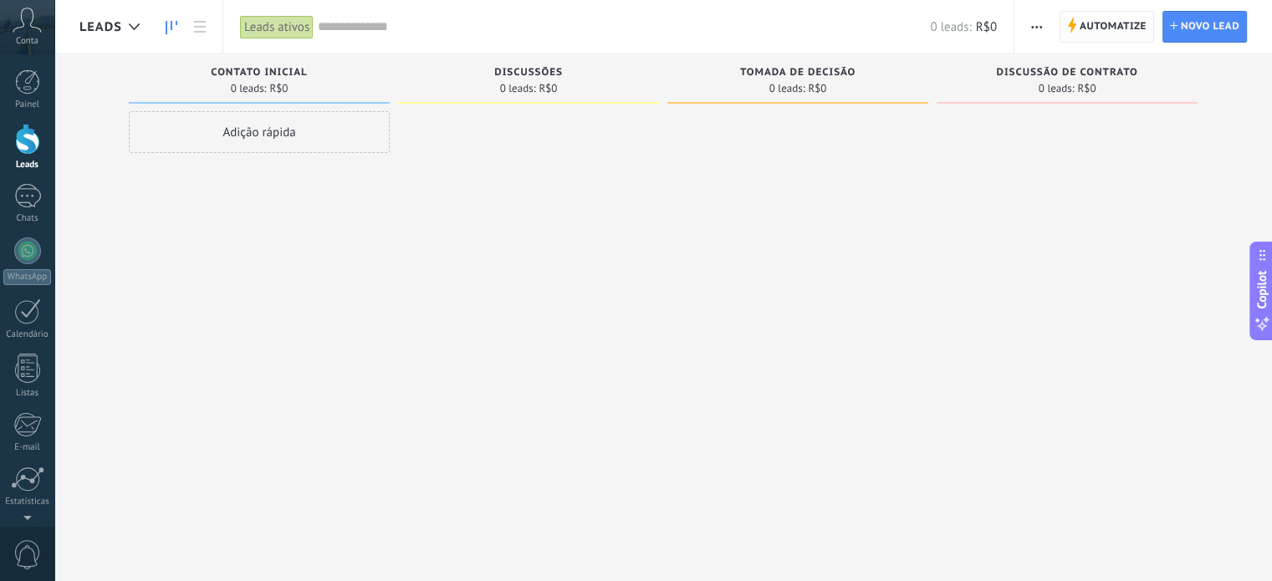
click at [1105, 26] on span "Automatize" at bounding box center [1112, 27] width 67 height 30
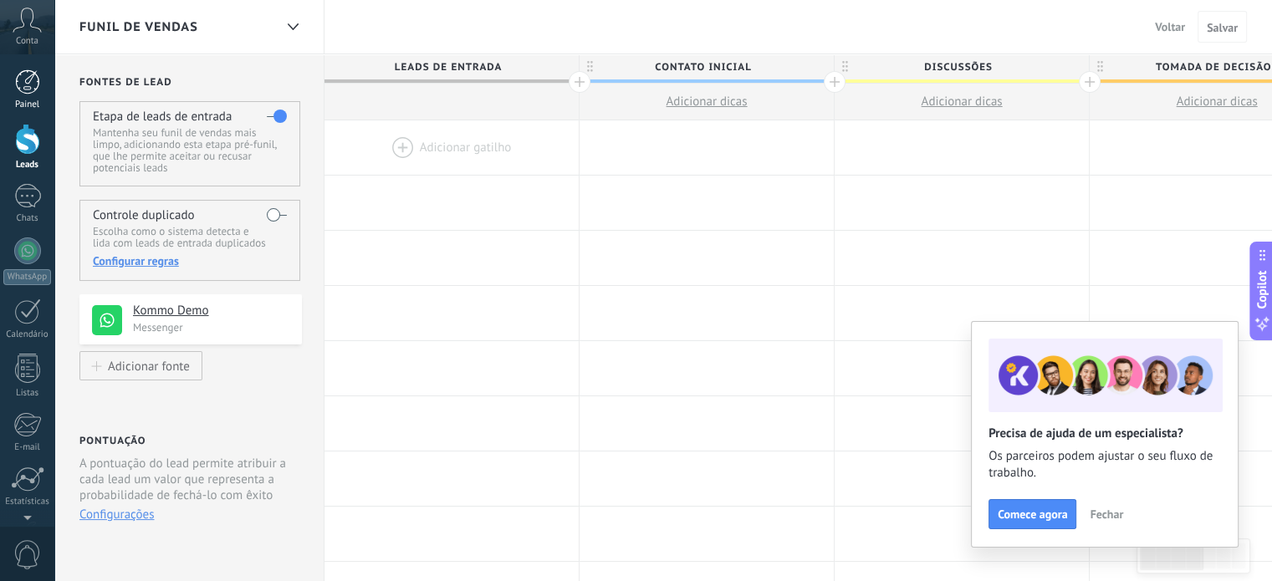
click at [18, 87] on div at bounding box center [27, 81] width 25 height 25
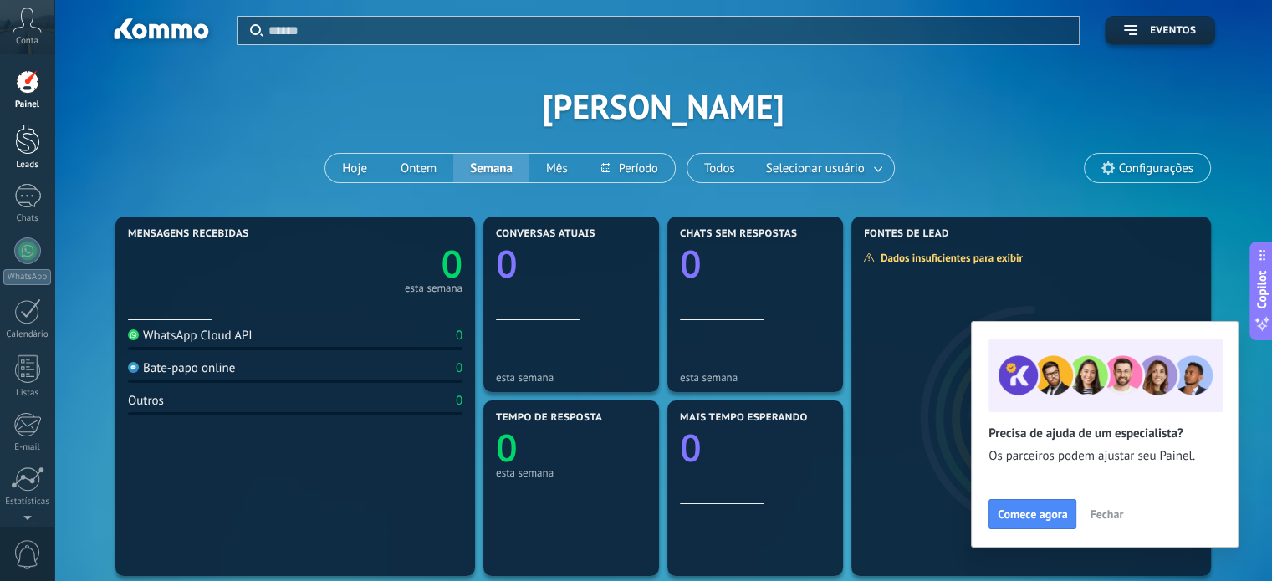
click at [22, 140] on div at bounding box center [27, 139] width 25 height 31
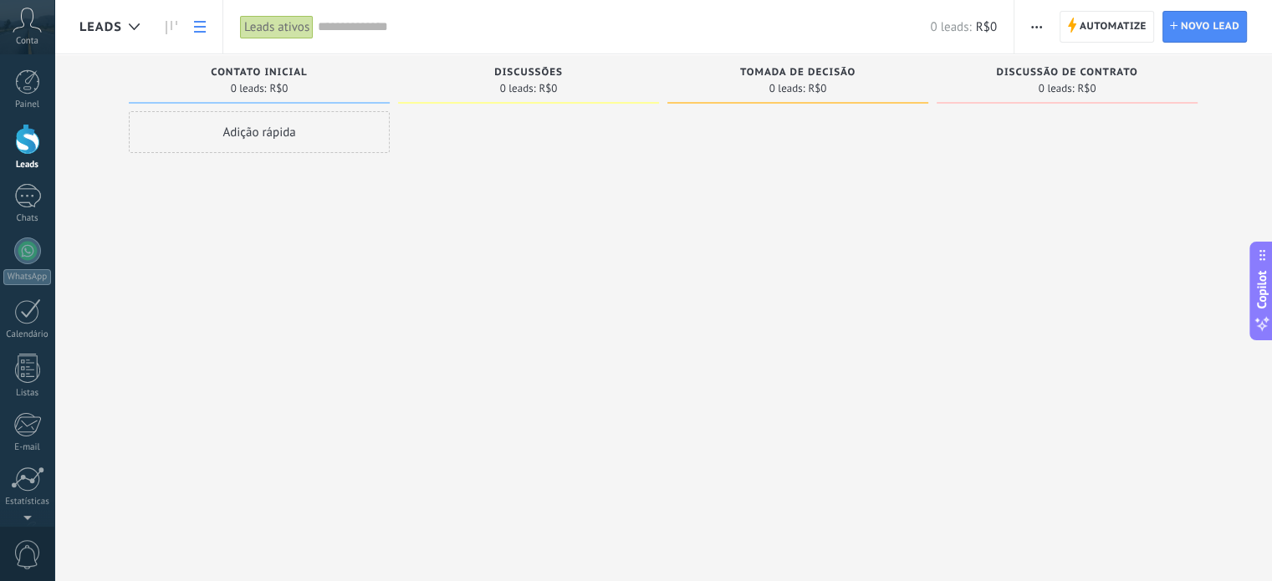
click at [205, 29] on icon at bounding box center [200, 27] width 12 height 12
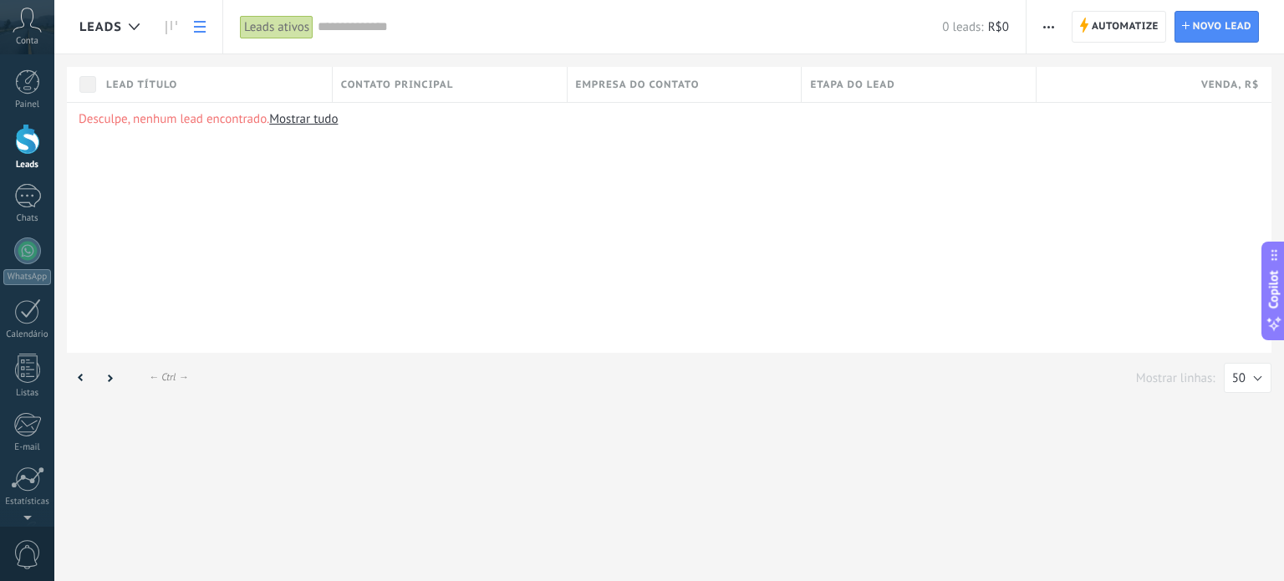
click at [191, 26] on link at bounding box center [200, 27] width 28 height 33
click at [168, 23] on icon at bounding box center [172, 27] width 12 height 13
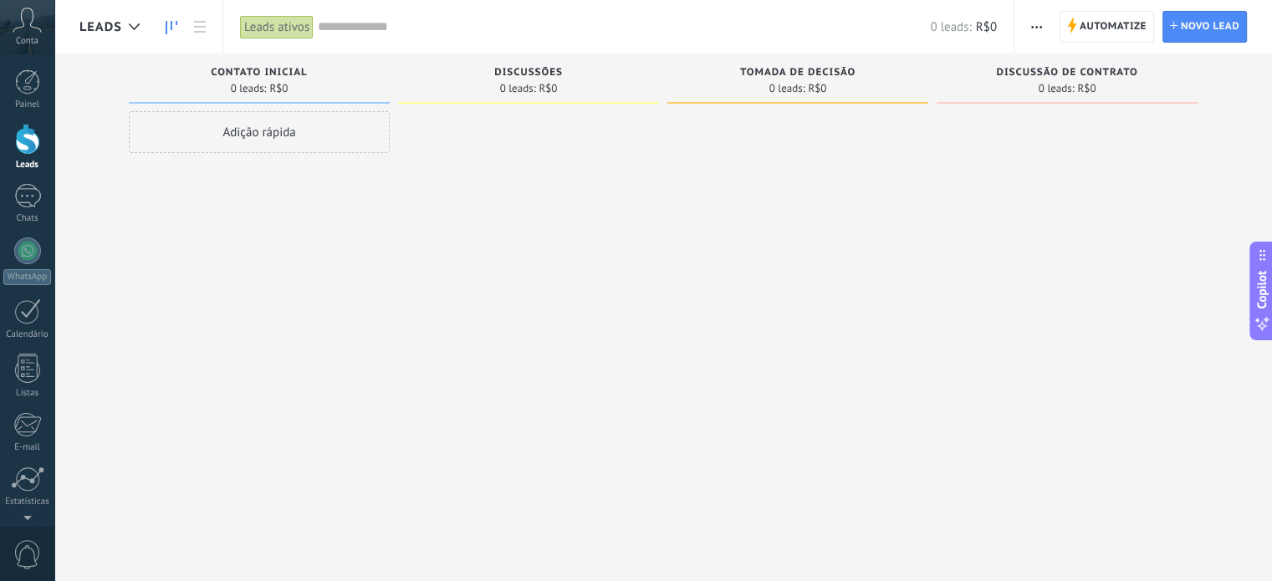
click at [1038, 23] on span "button" at bounding box center [1036, 27] width 11 height 32
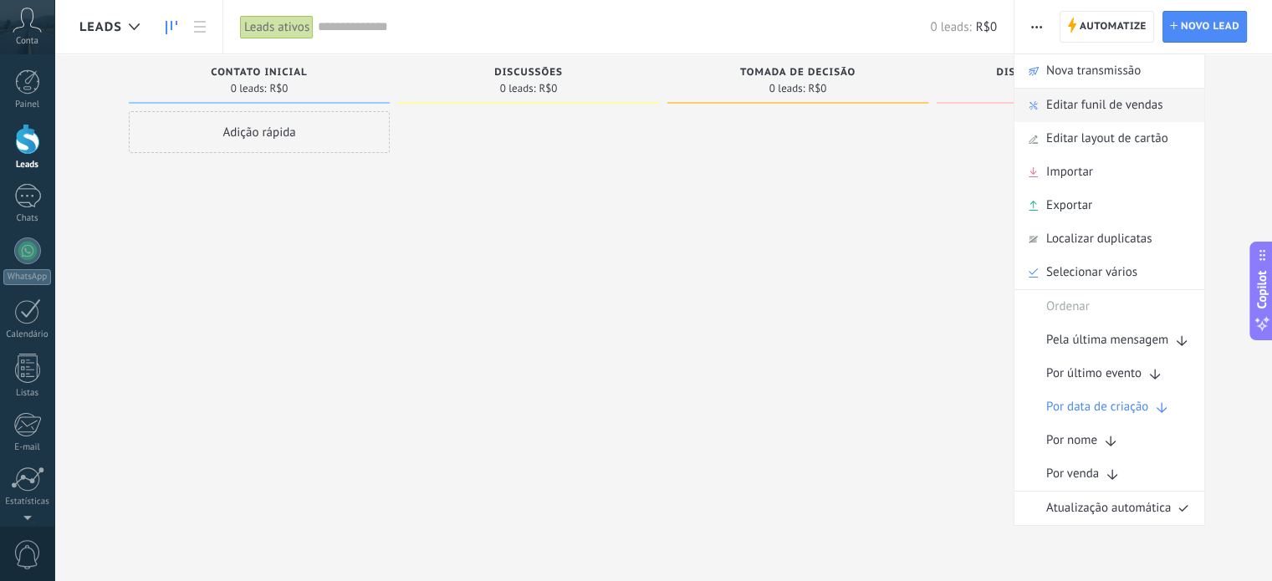
click at [1070, 97] on span "Editar funil de vendas" at bounding box center [1104, 105] width 116 height 33
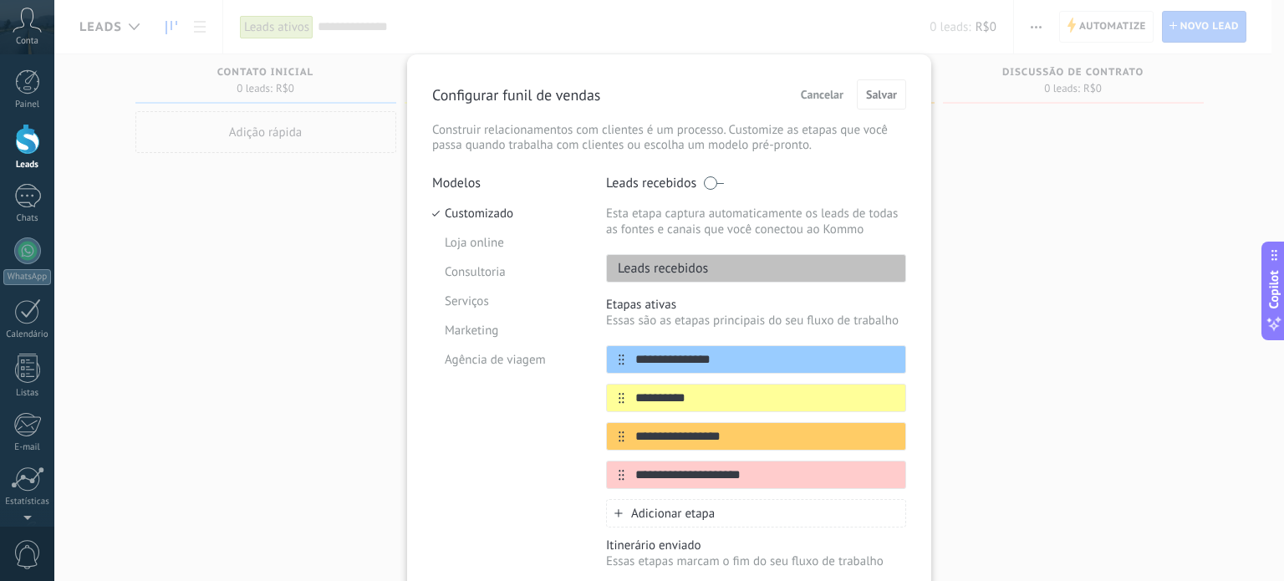
click at [912, 372] on div "**********" at bounding box center [669, 369] width 524 height 630
click at [302, 362] on div "**********" at bounding box center [669, 290] width 1230 height 581
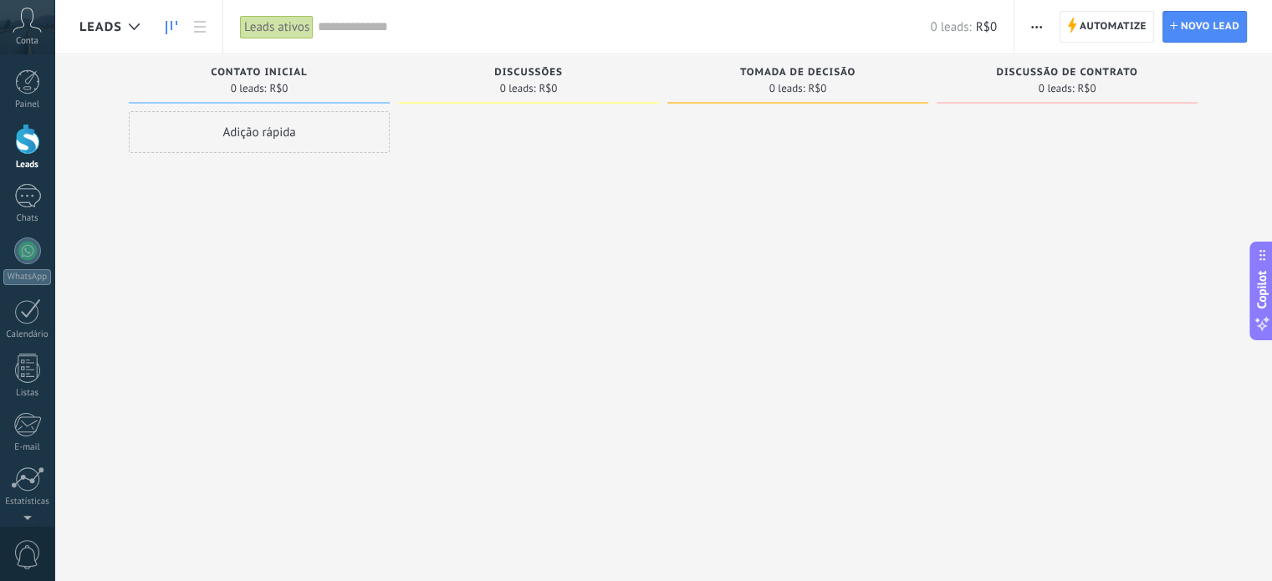
click at [302, 362] on div "Adição rápida" at bounding box center [259, 292] width 261 height 363
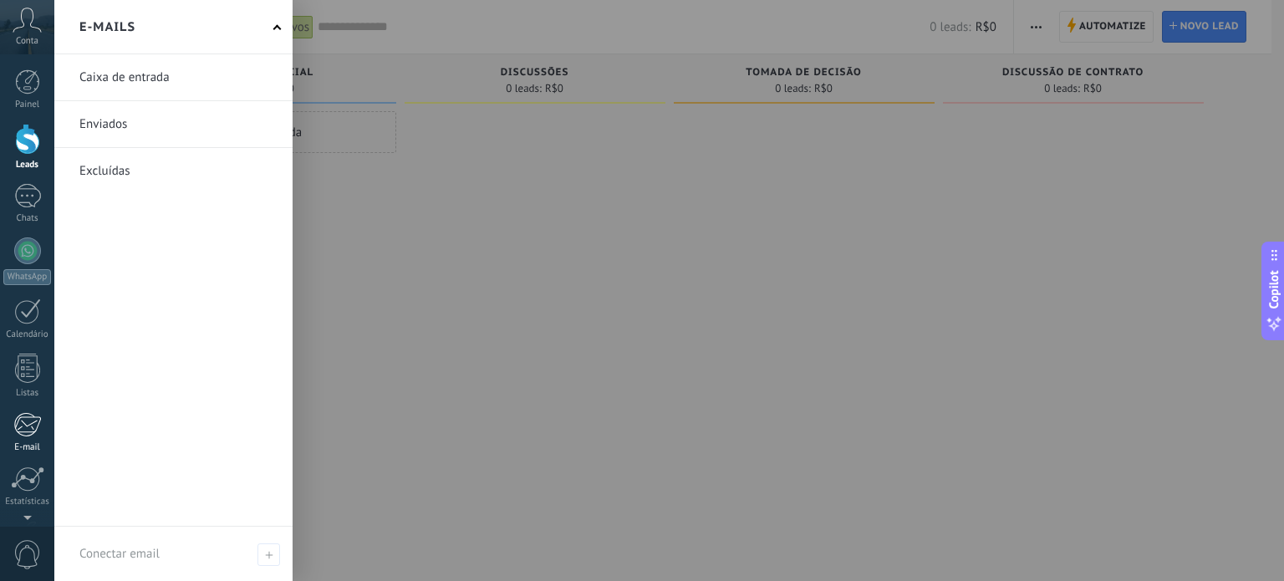
click at [34, 434] on div at bounding box center [27, 424] width 28 height 25
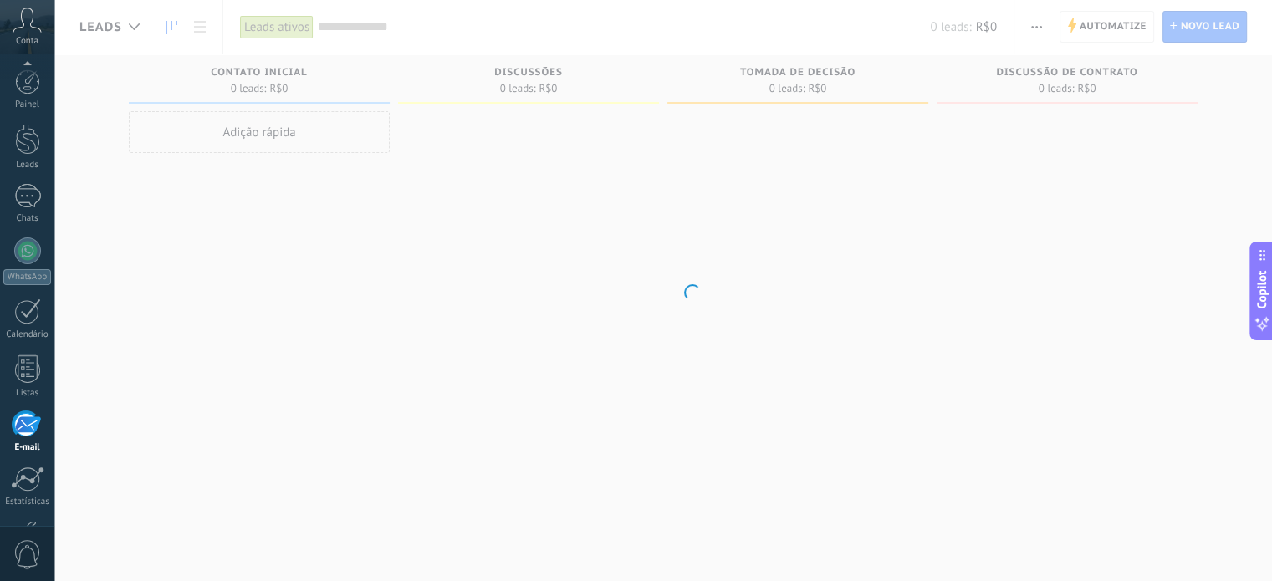
scroll to position [114, 0]
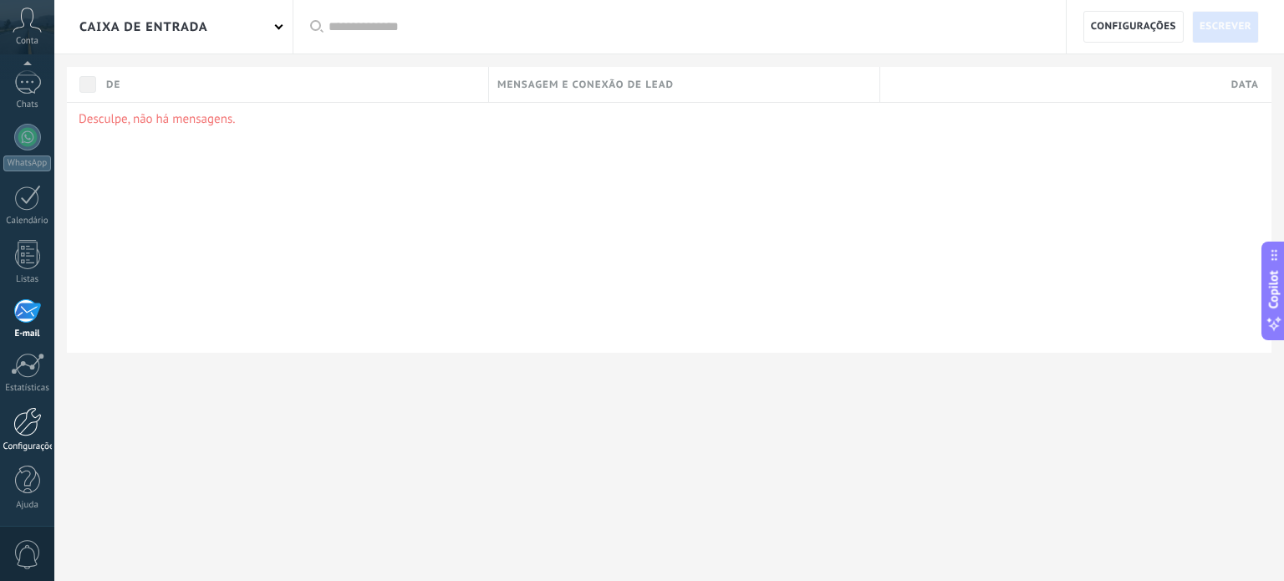
click at [33, 421] on div at bounding box center [27, 421] width 28 height 29
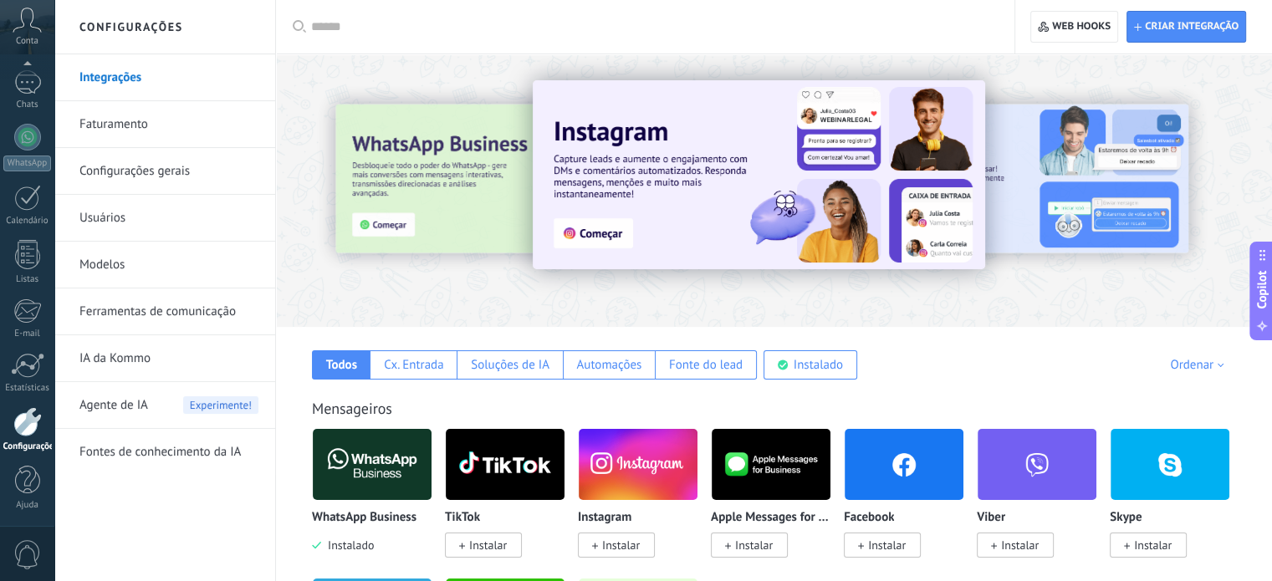
click at [162, 170] on link "Configurações gerais" at bounding box center [168, 171] width 179 height 47
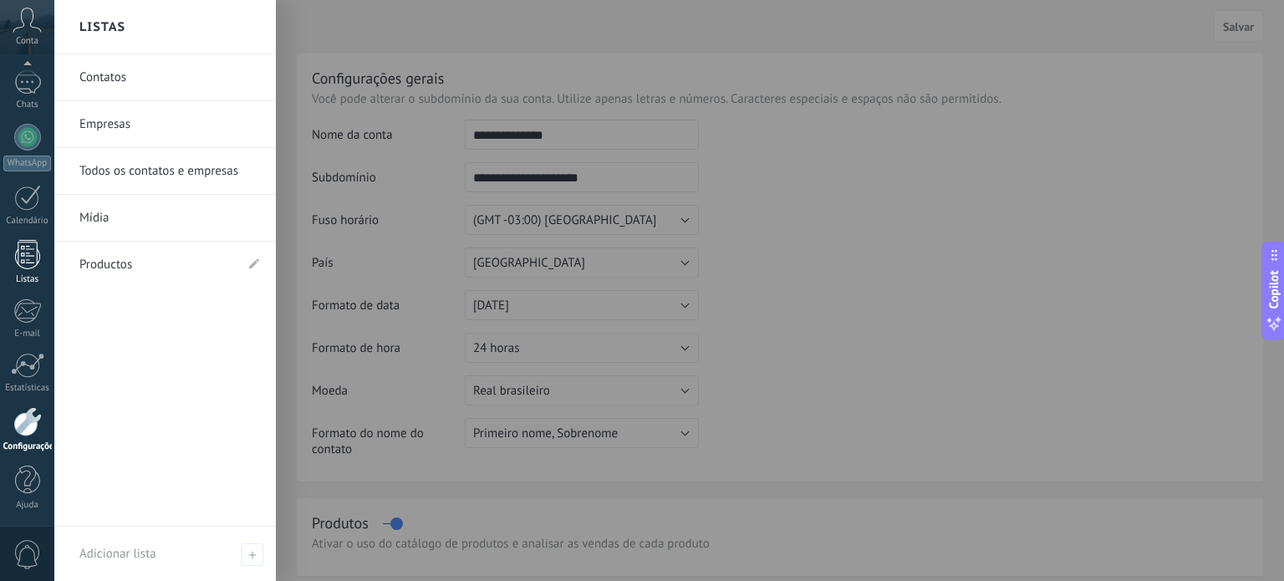
click at [22, 262] on div at bounding box center [27, 254] width 25 height 29
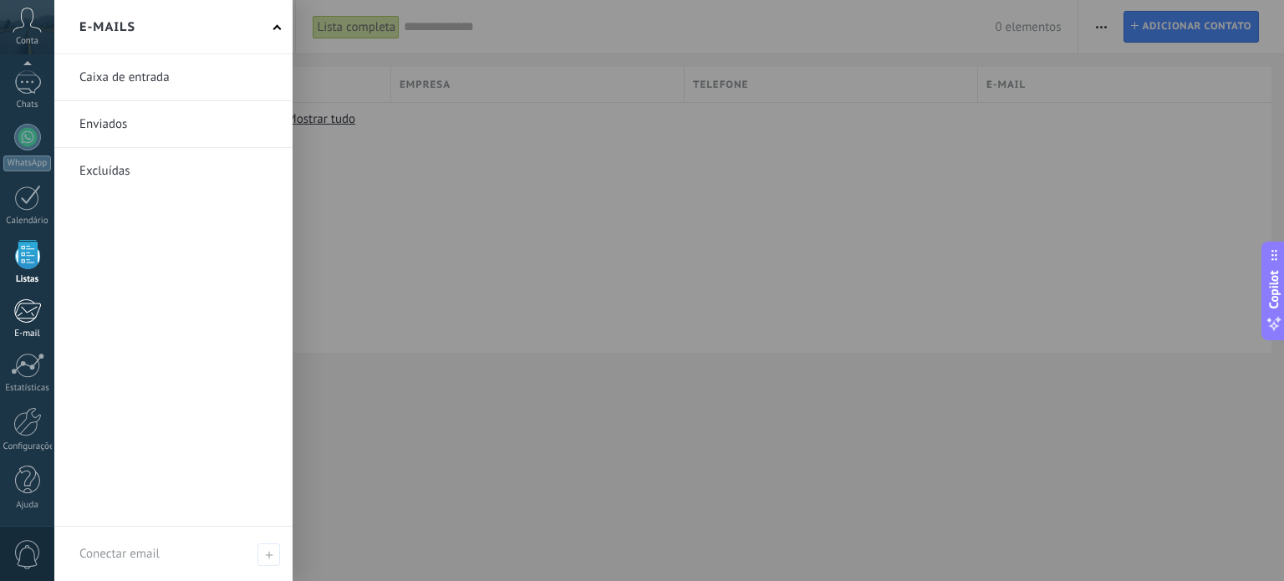
click at [29, 310] on div at bounding box center [27, 310] width 28 height 25
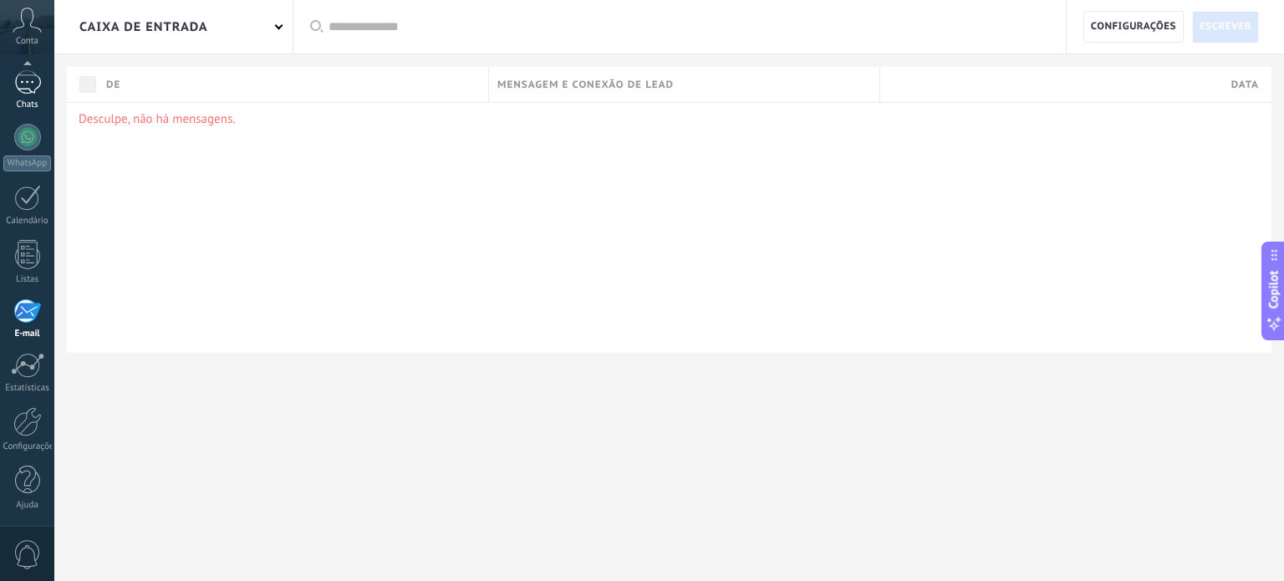
click at [27, 85] on div at bounding box center [27, 82] width 27 height 24
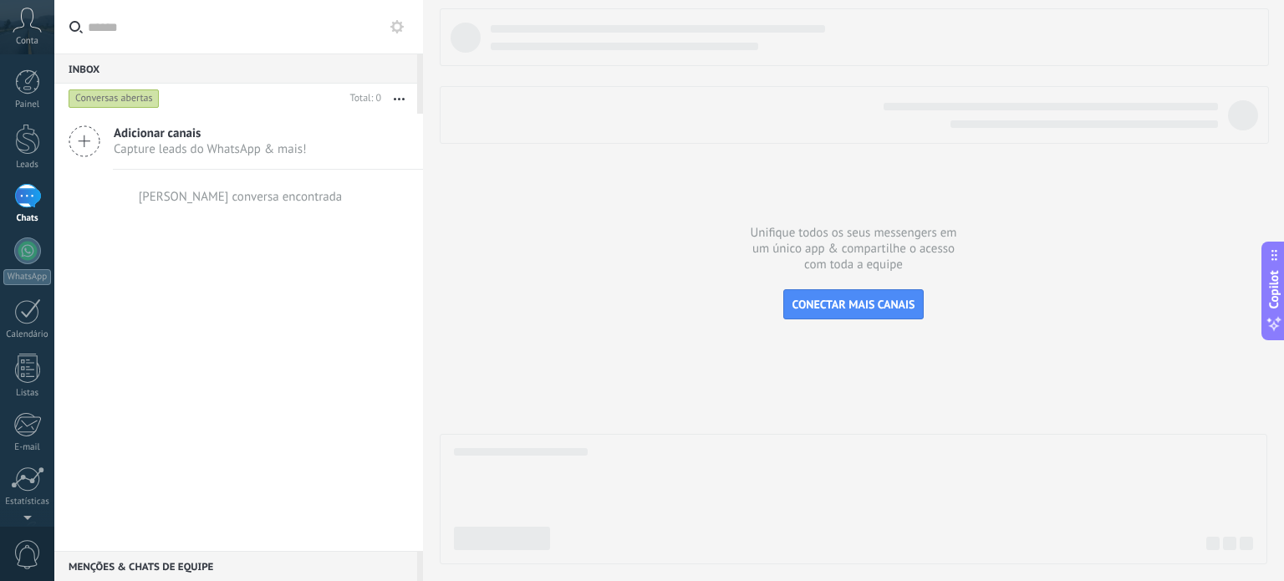
click at [27, 46] on span "Conta" at bounding box center [27, 41] width 23 height 11
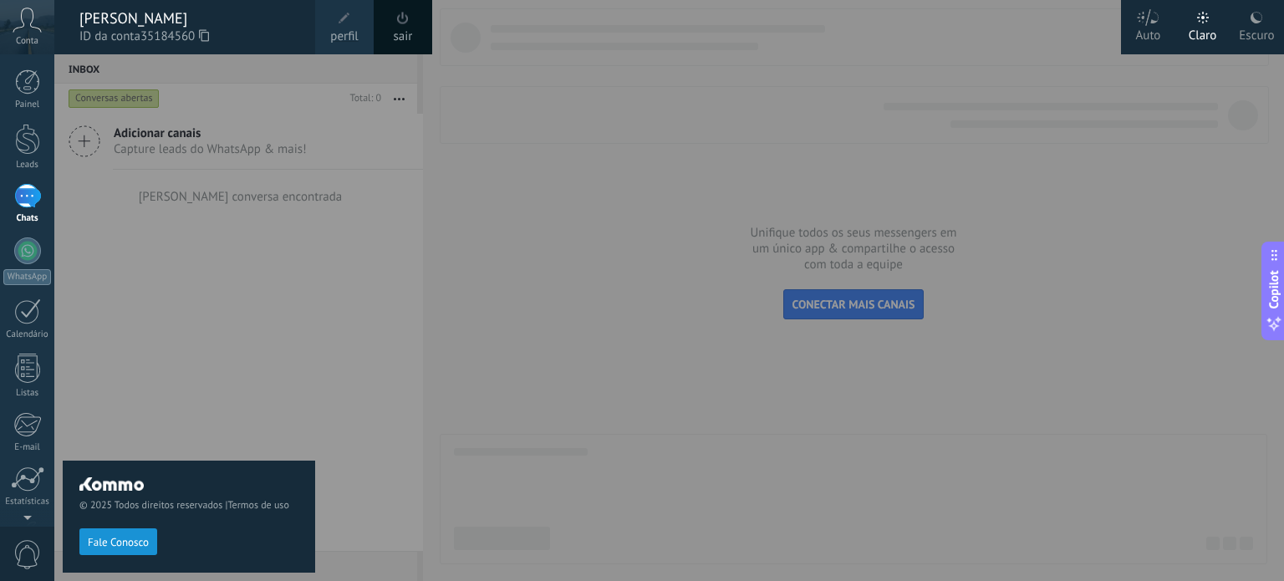
click at [29, 32] on icon at bounding box center [27, 20] width 29 height 25
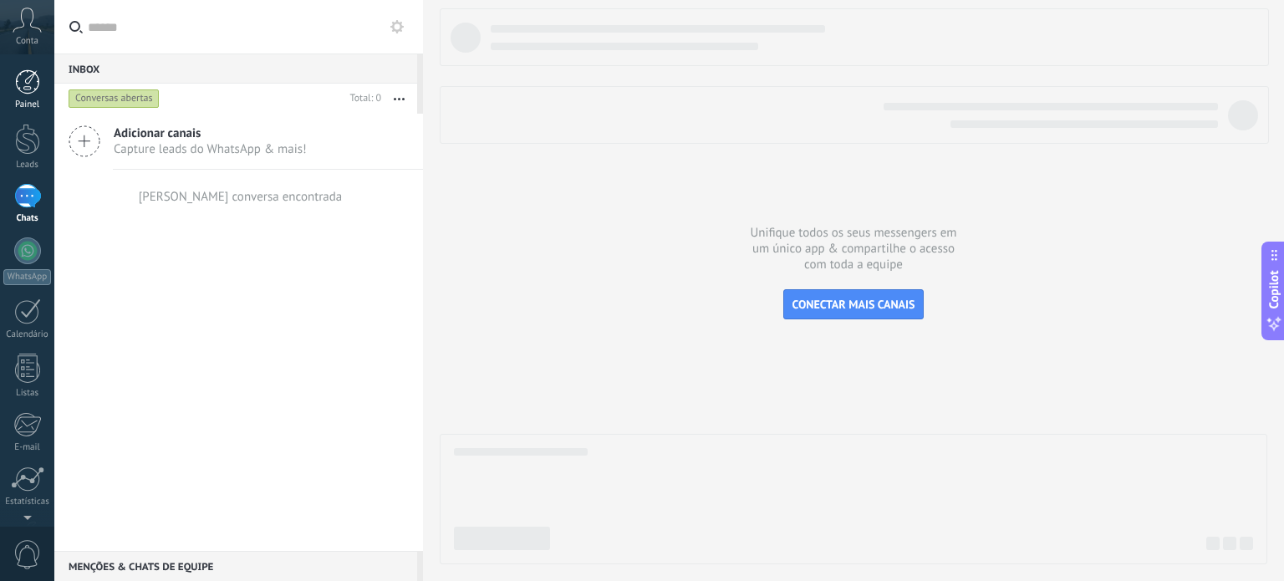
click at [28, 91] on div at bounding box center [27, 81] width 25 height 25
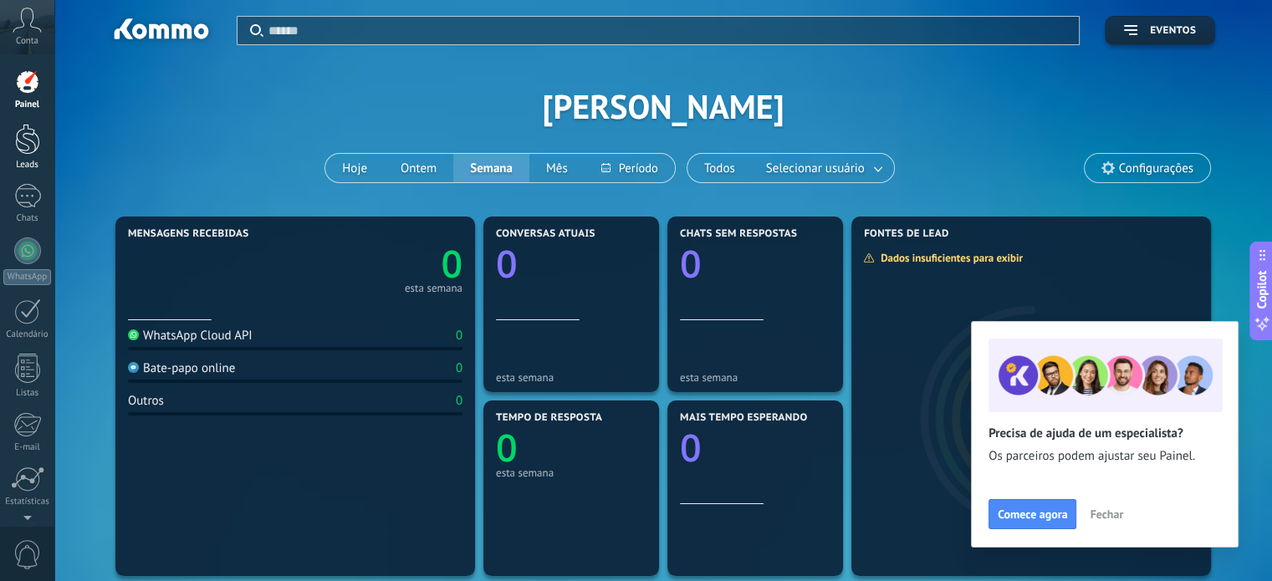
click at [31, 132] on div at bounding box center [27, 139] width 25 height 31
